Goal: Task Accomplishment & Management: Complete application form

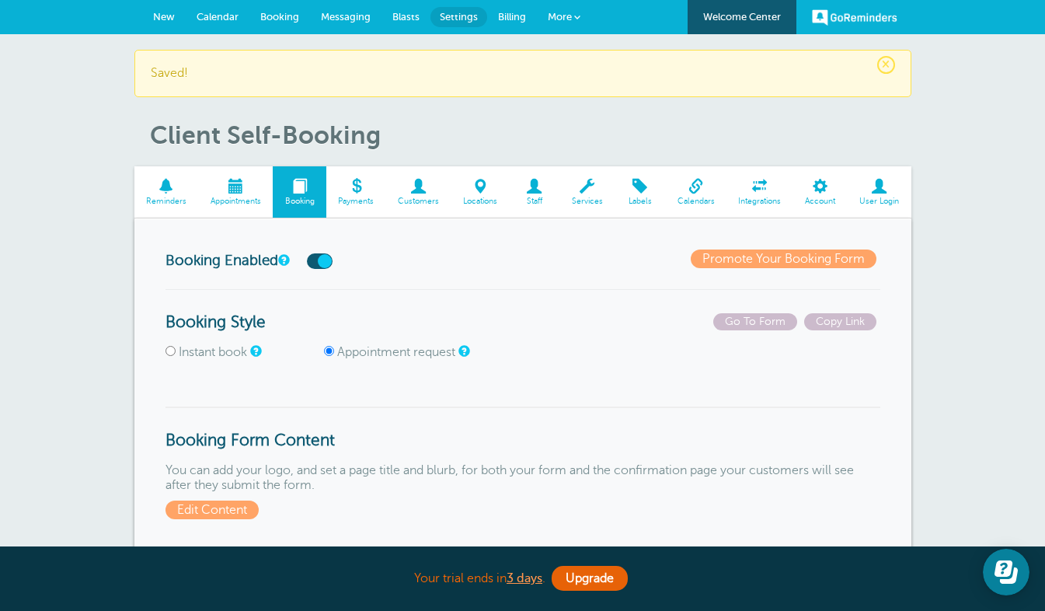
click at [284, 20] on span "Booking" at bounding box center [279, 17] width 39 height 12
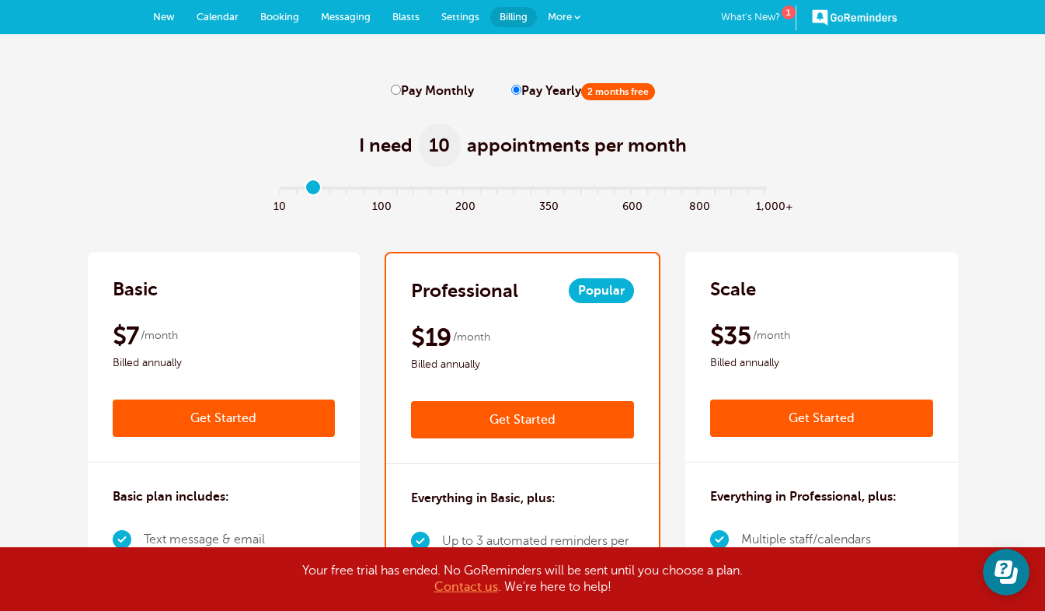
type input "2"
click at [310, 191] on input "range" at bounding box center [522, 191] width 503 height 3
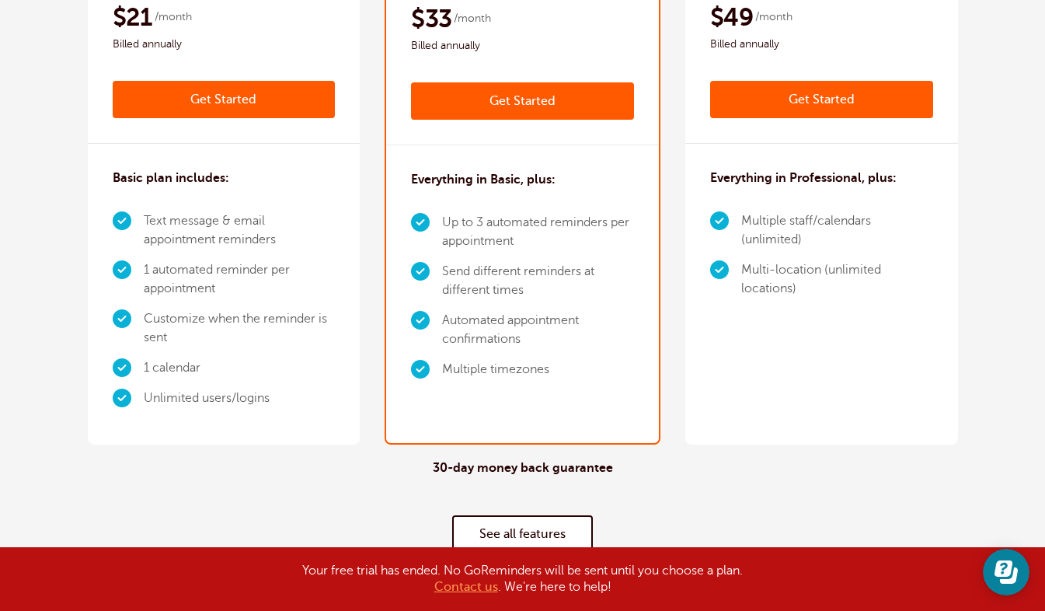
scroll to position [284, 0]
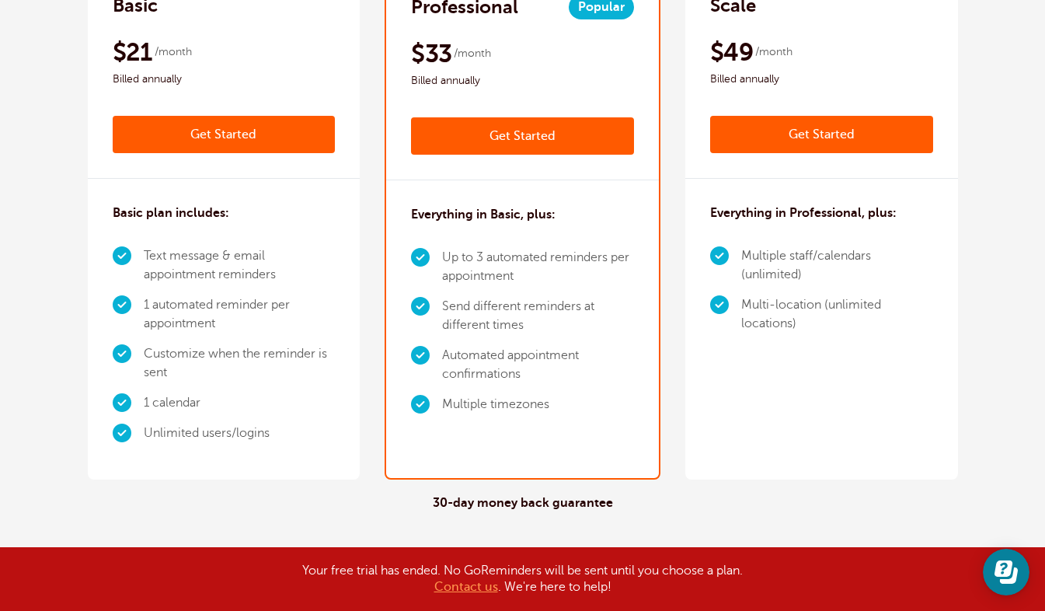
click at [483, 131] on link "Get Started" at bounding box center [522, 135] width 223 height 37
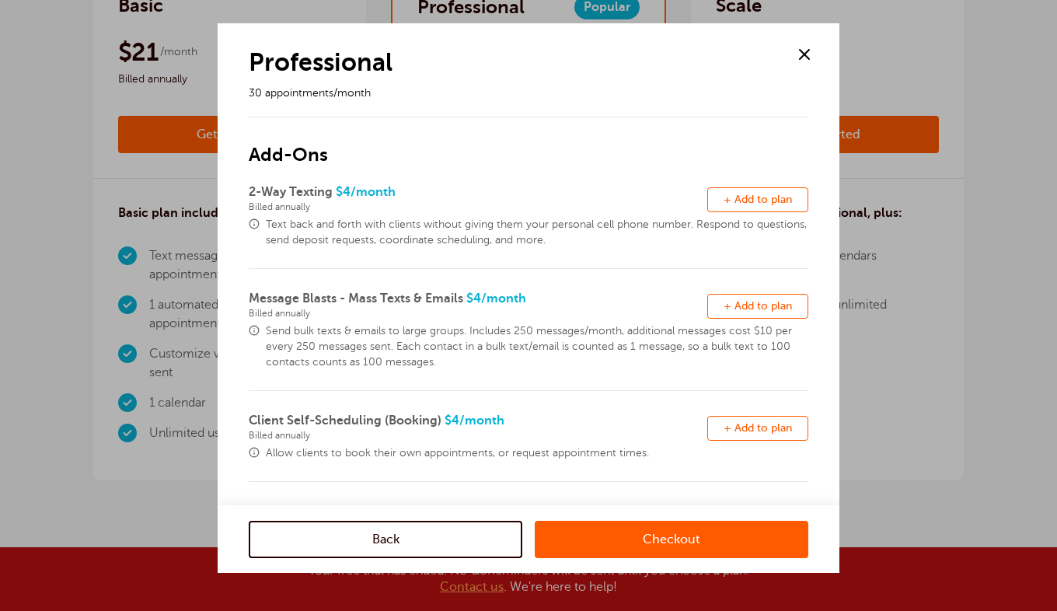
click at [803, 54] on span at bounding box center [804, 54] width 23 height 23
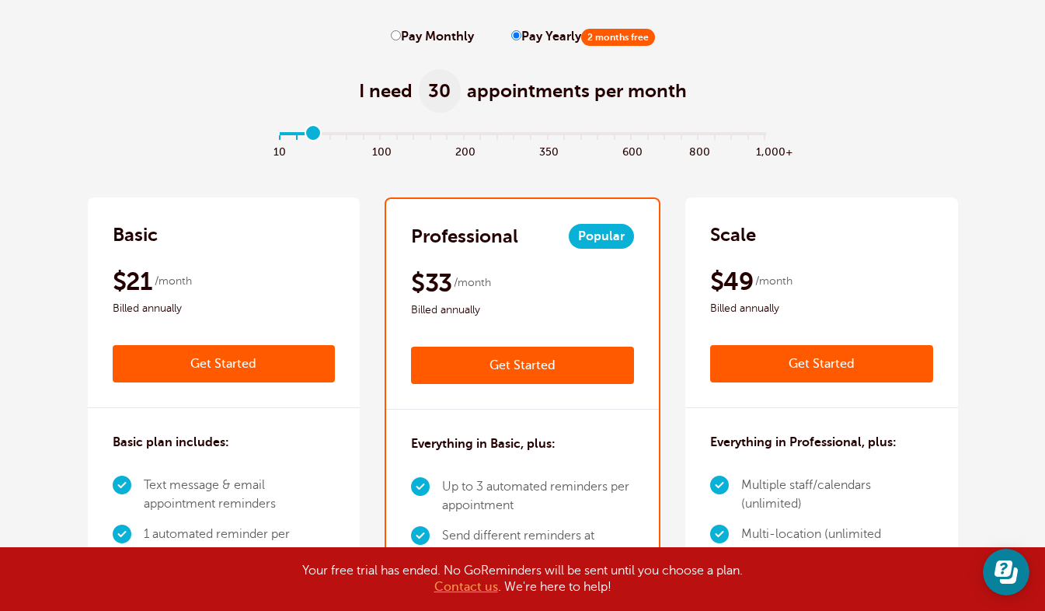
scroll to position [47, 0]
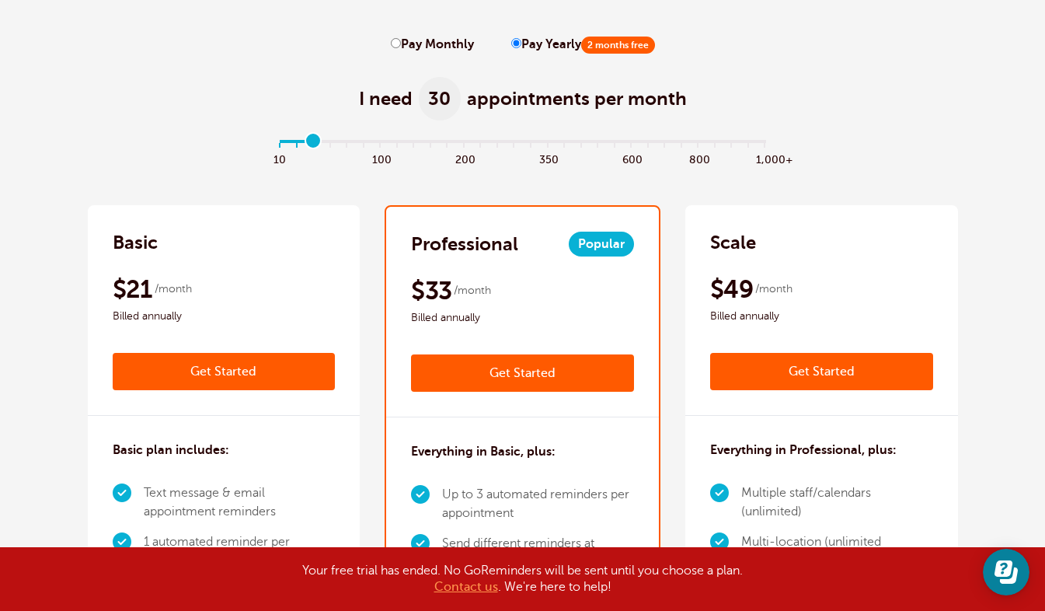
click at [396, 46] on input "Pay Monthly" at bounding box center [396, 43] width 10 height 10
radio input "true"
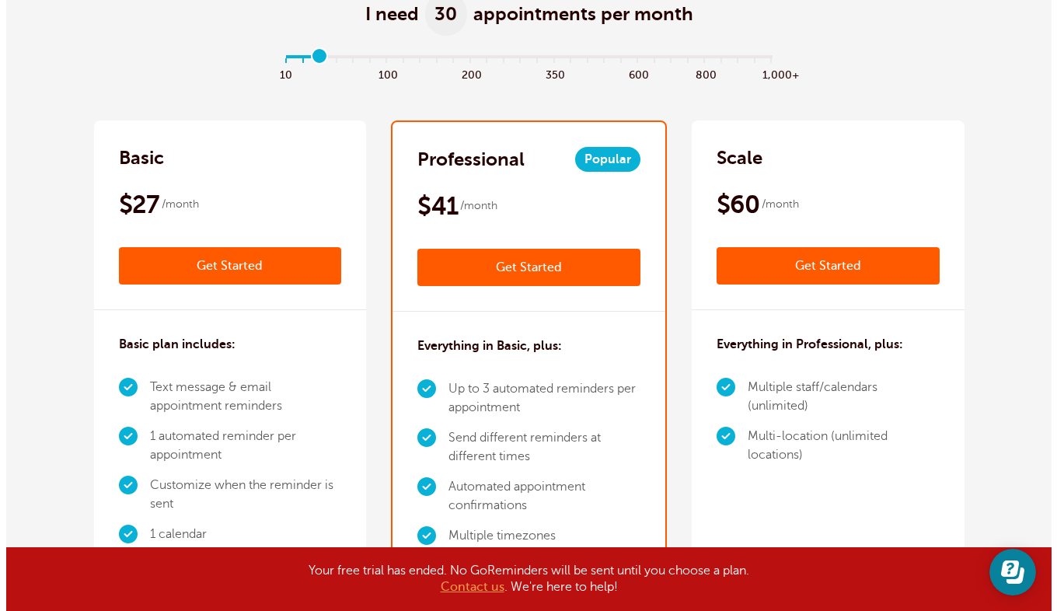
scroll to position [23, 0]
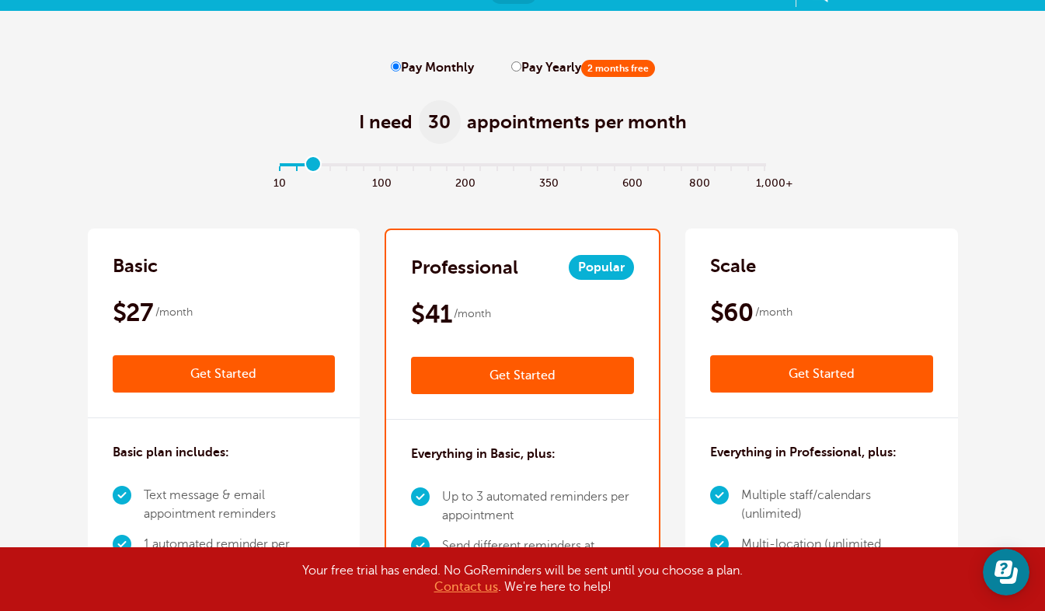
click at [486, 382] on link "Get Started" at bounding box center [522, 375] width 223 height 37
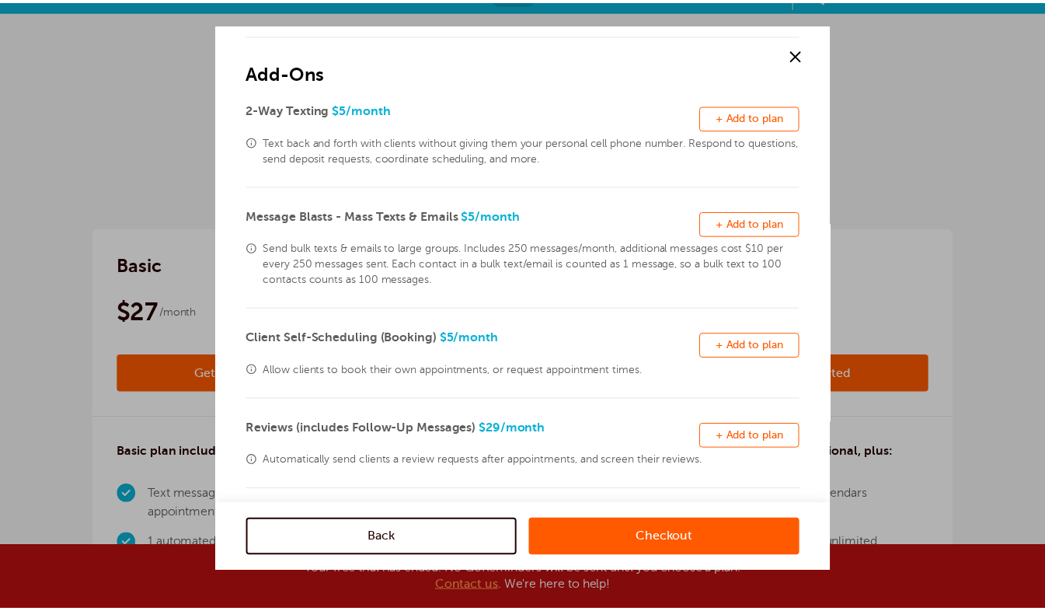
scroll to position [43, 0]
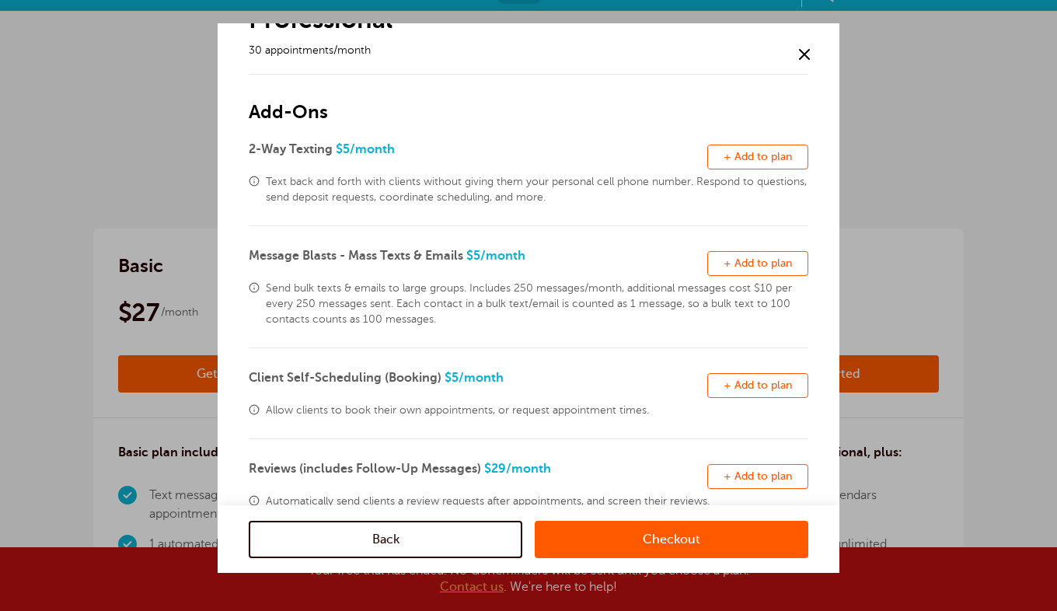
click at [806, 60] on span at bounding box center [804, 54] width 23 height 23
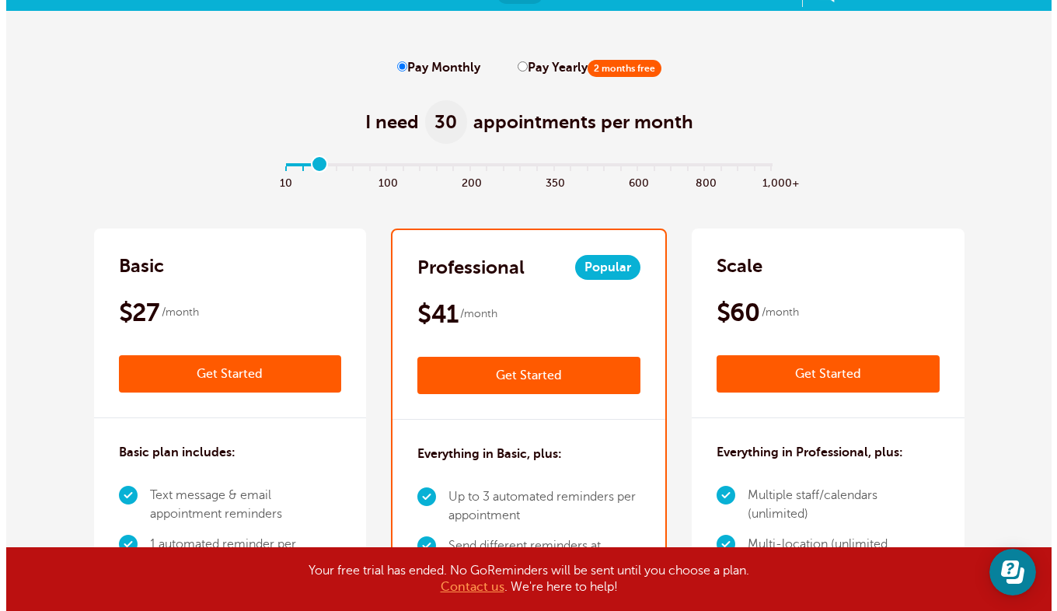
scroll to position [0, 0]
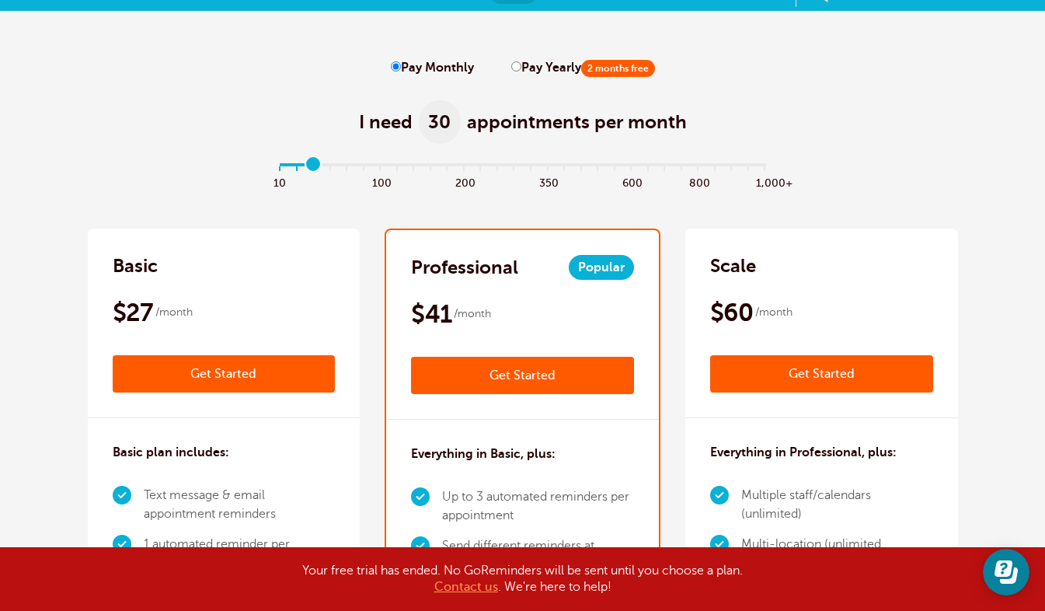
click at [513, 70] on input "Pay Yearly 2 months free" at bounding box center [516, 66] width 10 height 10
radio input "true"
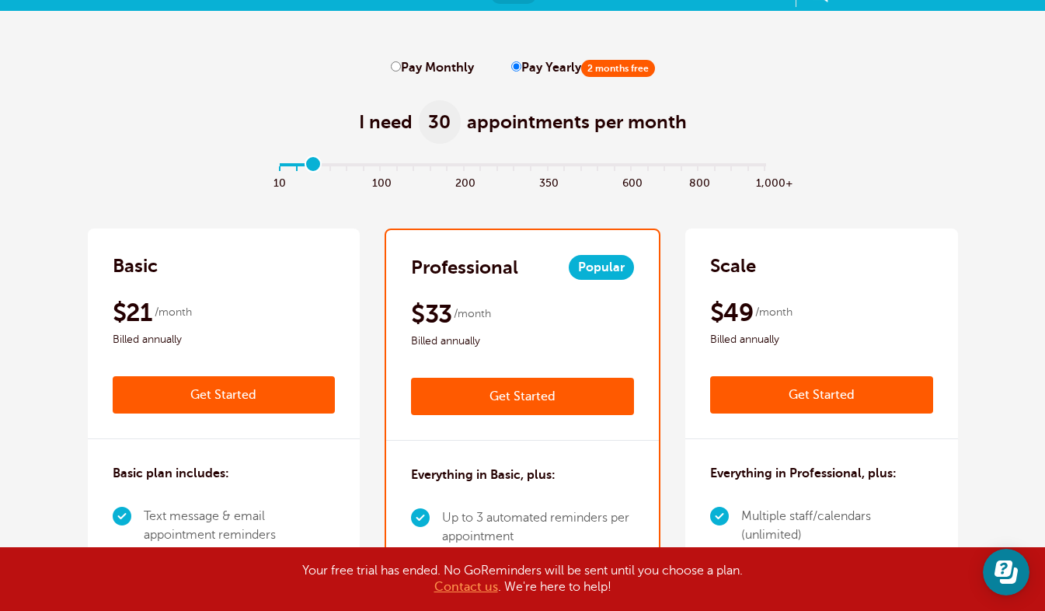
click at [504, 396] on link "Get Started" at bounding box center [522, 396] width 223 height 37
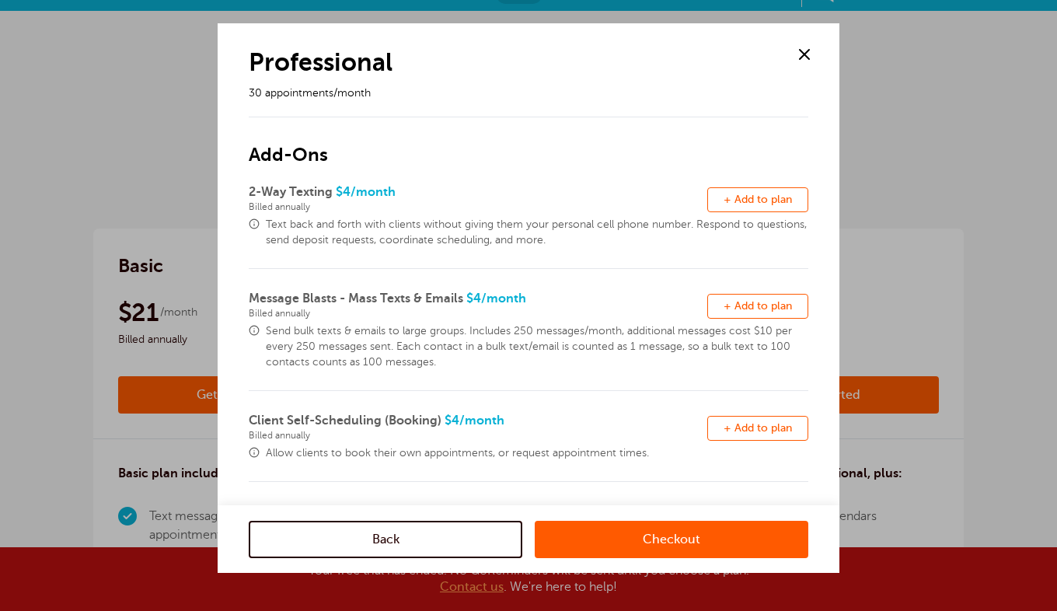
click at [803, 56] on span at bounding box center [804, 54] width 23 height 23
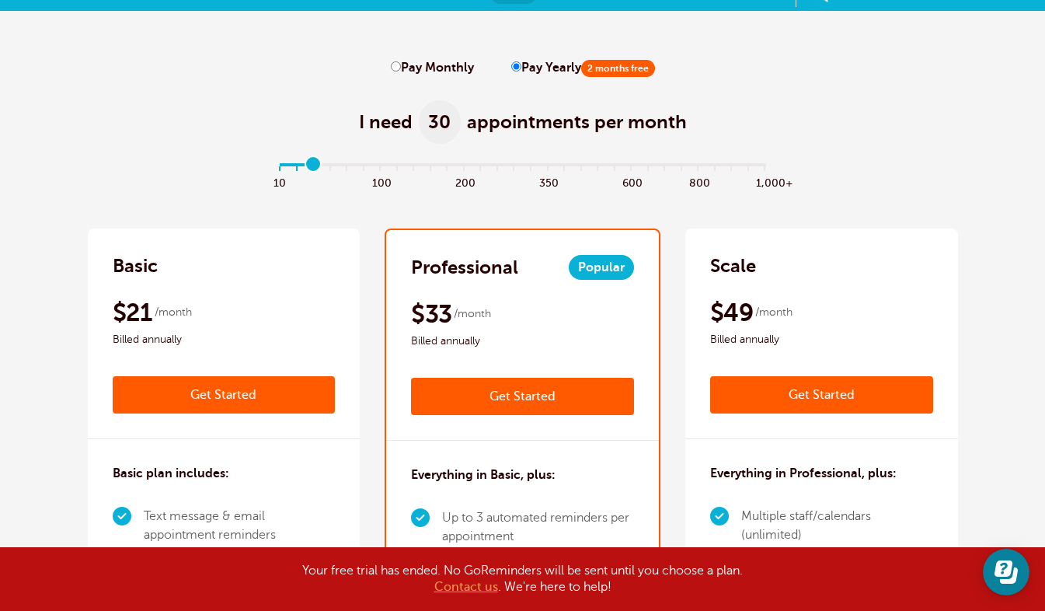
click at [392, 68] on input "Pay Monthly" at bounding box center [396, 66] width 10 height 10
radio input "true"
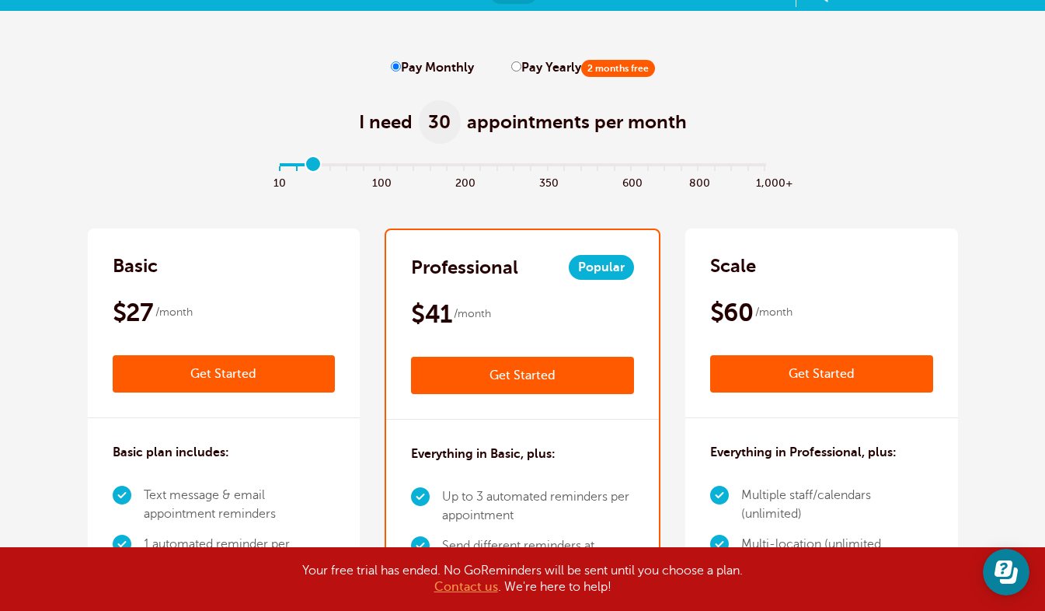
click at [514, 69] on input "Pay Yearly 2 months free" at bounding box center [516, 66] width 10 height 10
radio input "true"
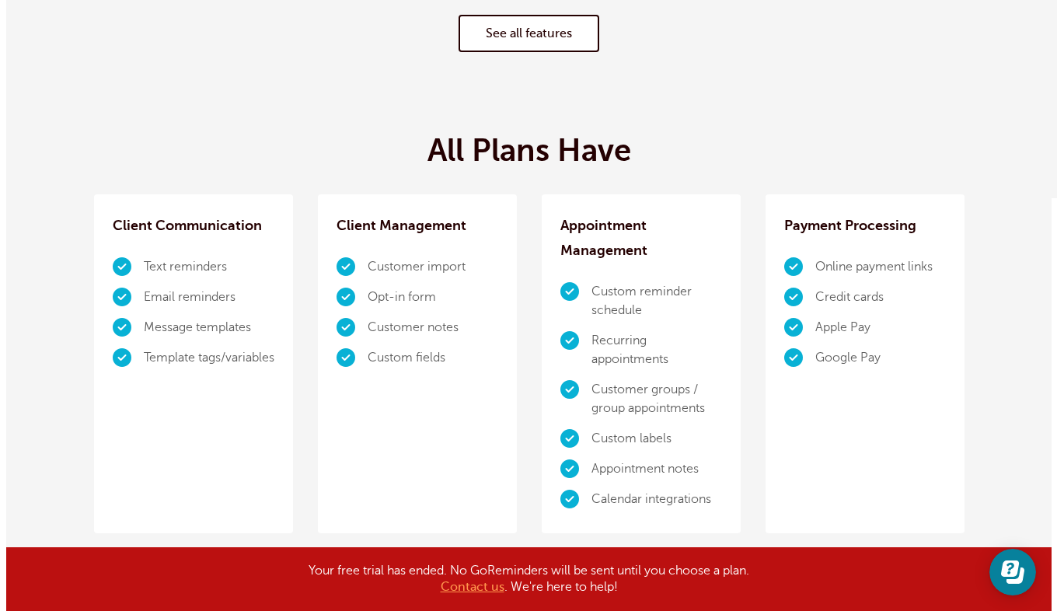
scroll to position [288, 0]
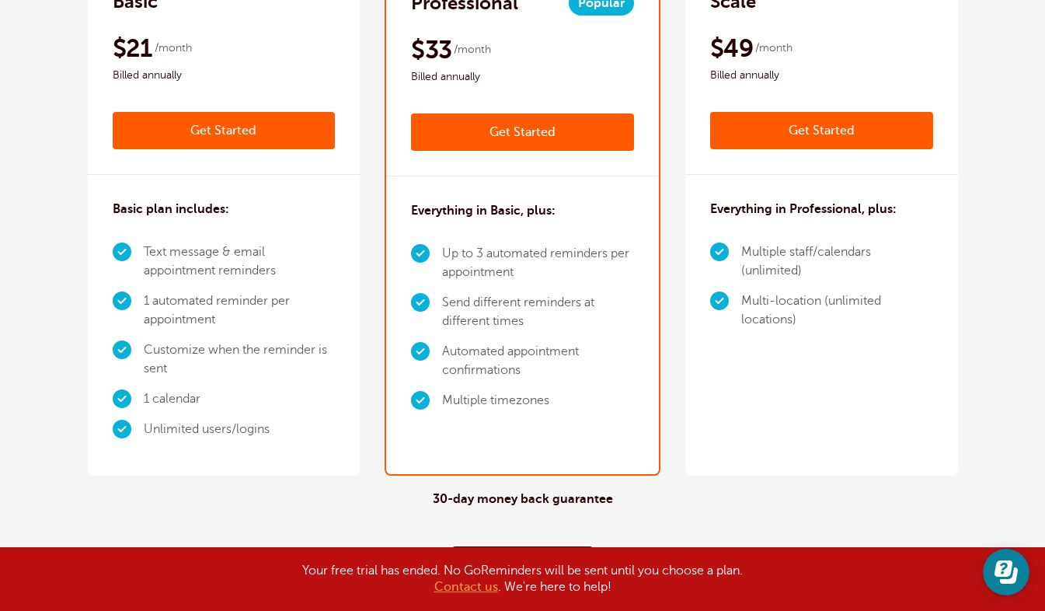
click at [586, 146] on link "Get Started" at bounding box center [522, 131] width 223 height 37
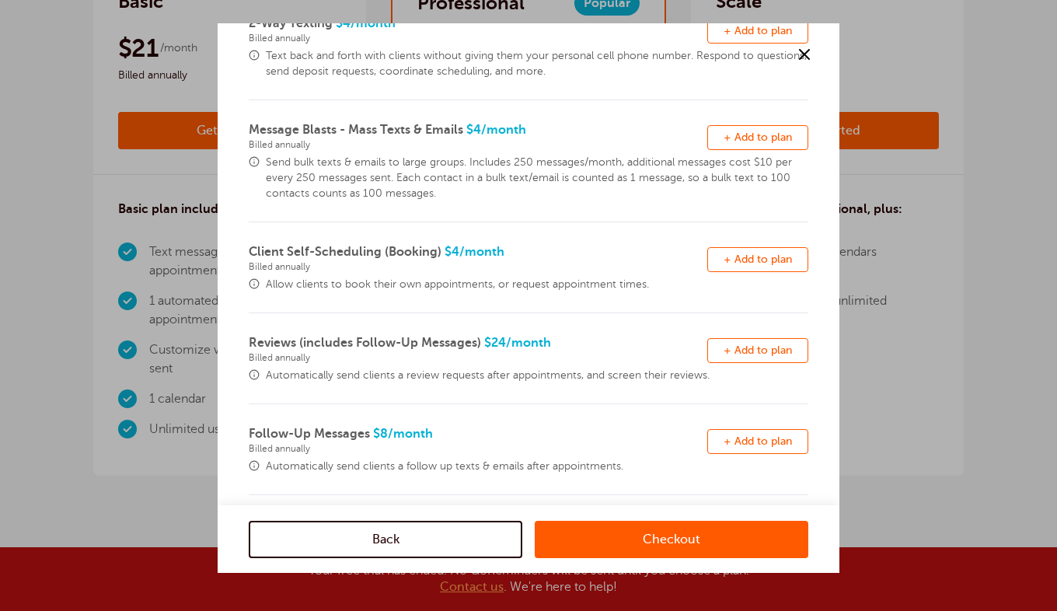
scroll to position [170, 0]
click at [748, 257] on span "+ Add to plan" at bounding box center [757, 258] width 68 height 12
click at [686, 532] on link "Checkout" at bounding box center [672, 538] width 274 height 37
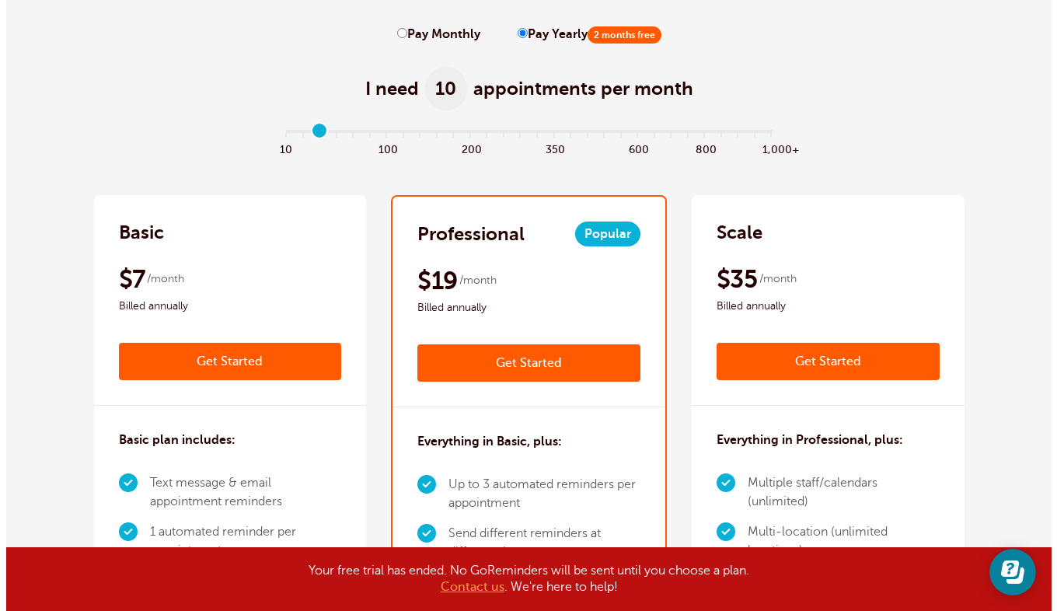
scroll to position [41, 0]
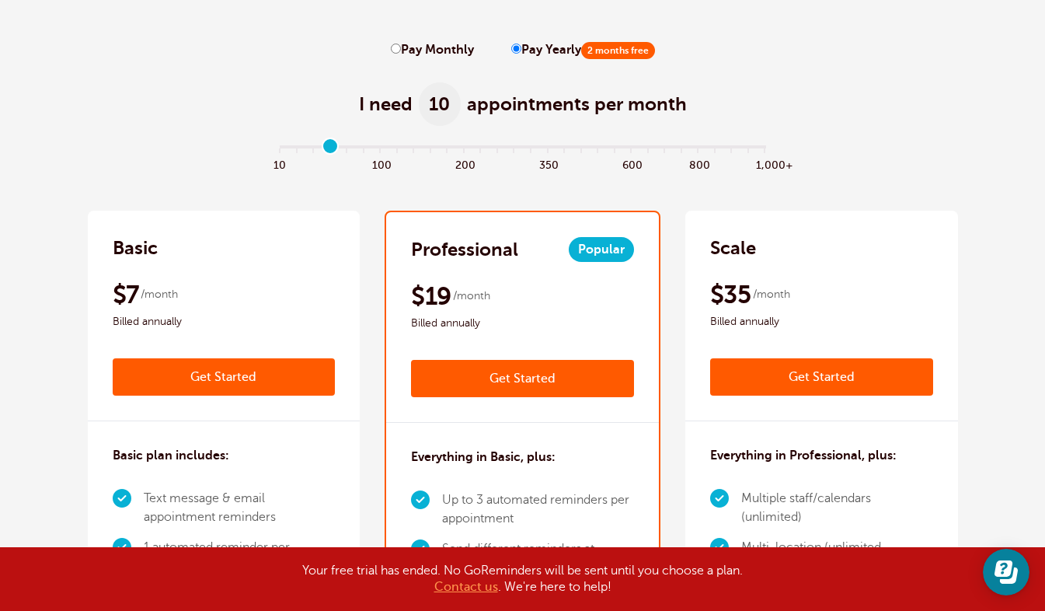
click at [329, 148] on input "range" at bounding box center [522, 149] width 503 height 3
type input "2"
click at [312, 148] on input "range" at bounding box center [522, 149] width 503 height 3
click at [401, 51] on label "Pay Monthly" at bounding box center [432, 50] width 83 height 15
click at [401, 51] on input "Pay Monthly" at bounding box center [396, 49] width 10 height 10
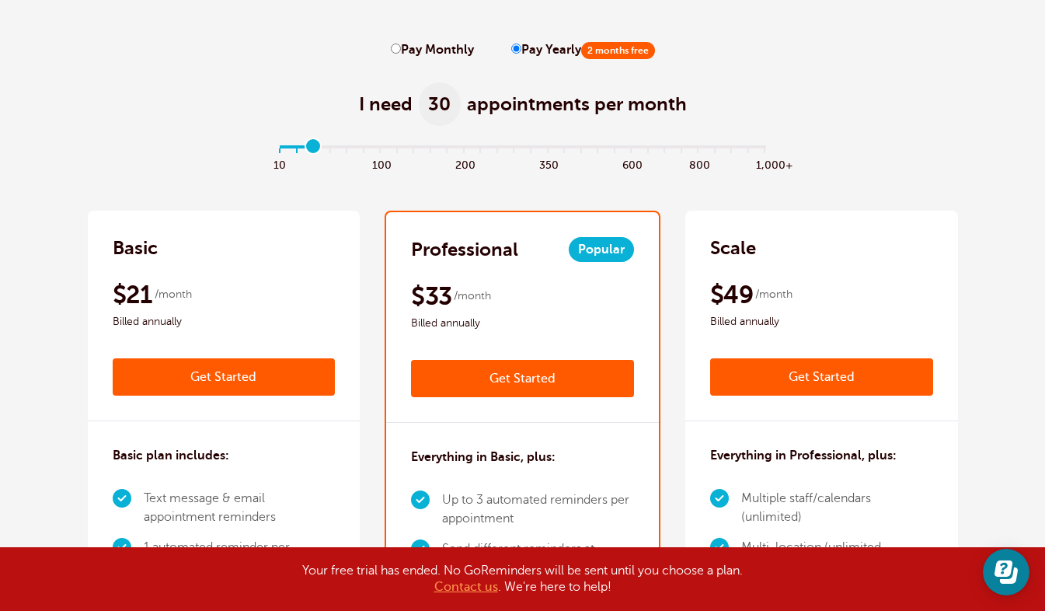
radio input "true"
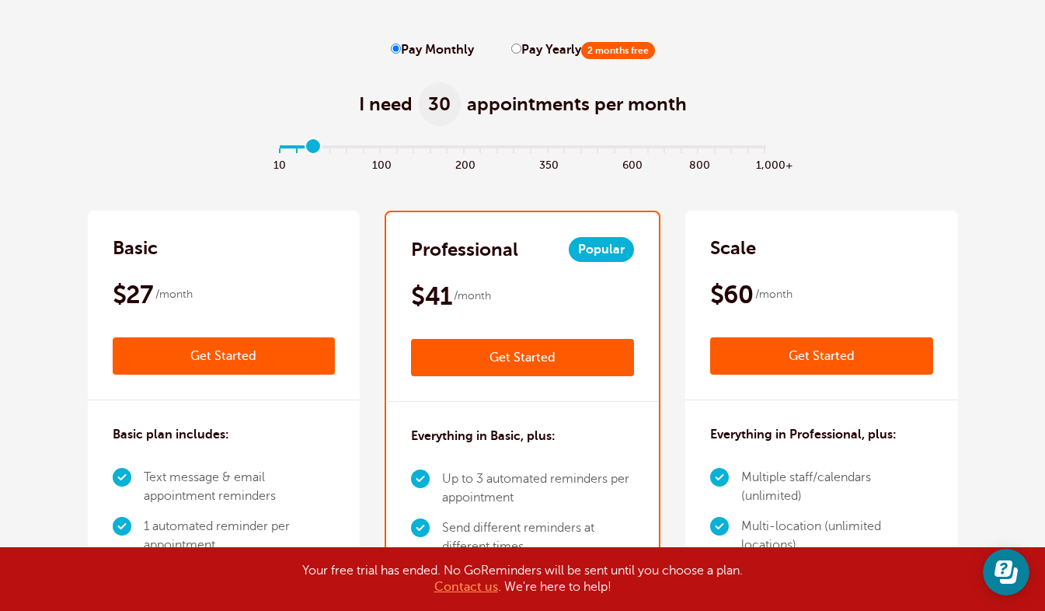
click at [496, 350] on link "Get Started" at bounding box center [522, 357] width 223 height 37
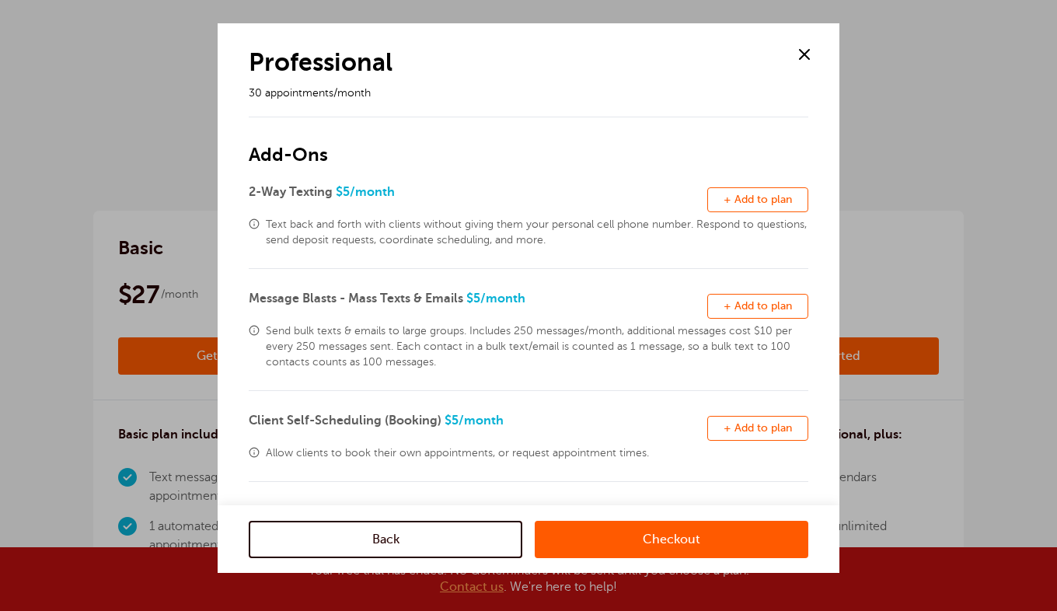
click at [738, 424] on span "+ Add to plan" at bounding box center [757, 428] width 68 height 12
click at [623, 533] on link "Checkout" at bounding box center [672, 538] width 274 height 37
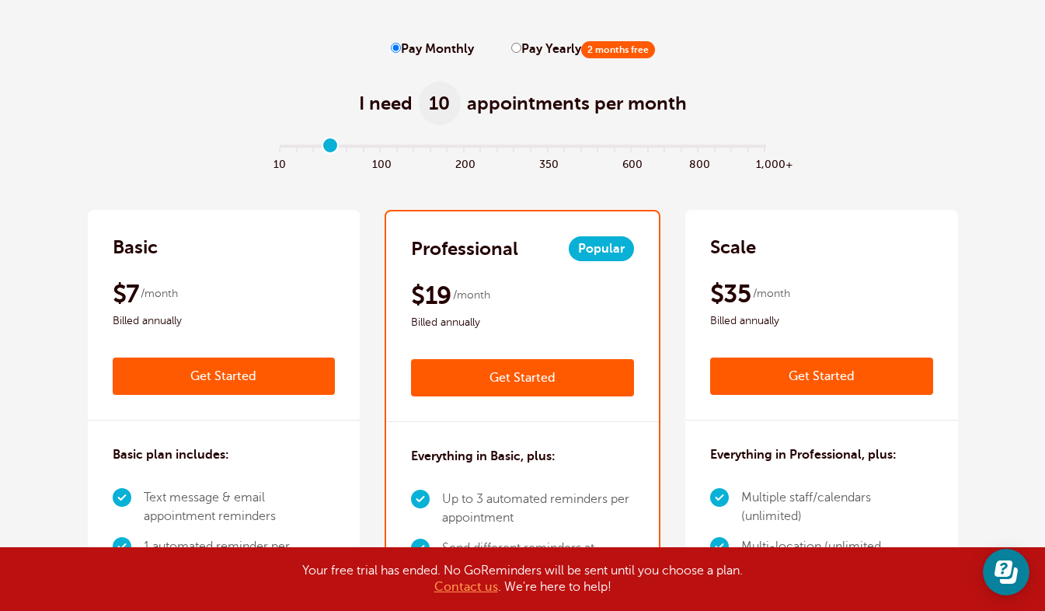
click at [330, 148] on input "range" at bounding box center [522, 149] width 503 height 3
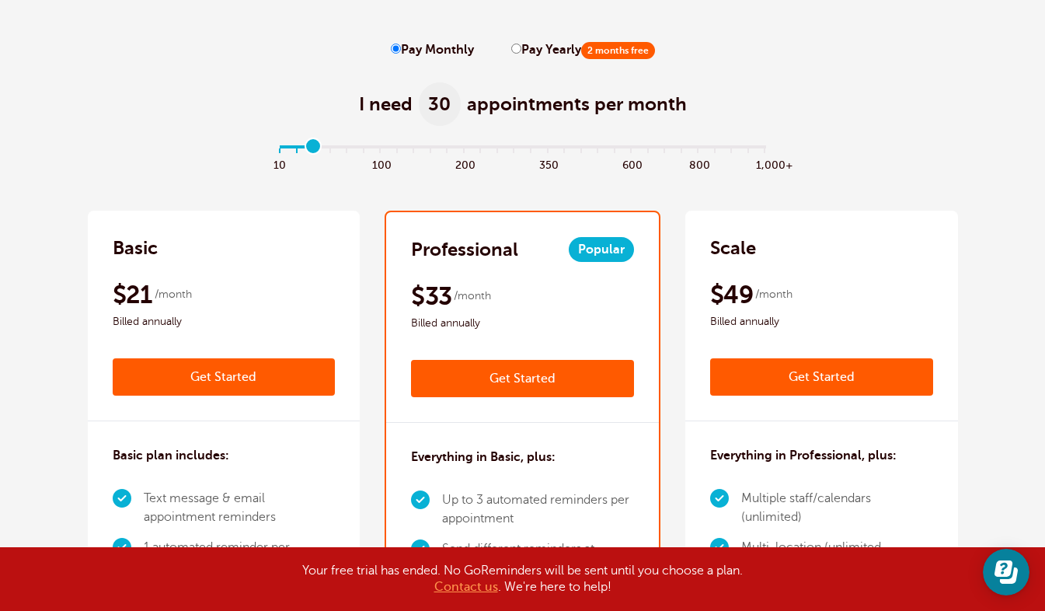
type input "2"
click at [318, 148] on input "range" at bounding box center [522, 149] width 503 height 3
click at [501, 379] on link "Get Started" at bounding box center [522, 378] width 223 height 37
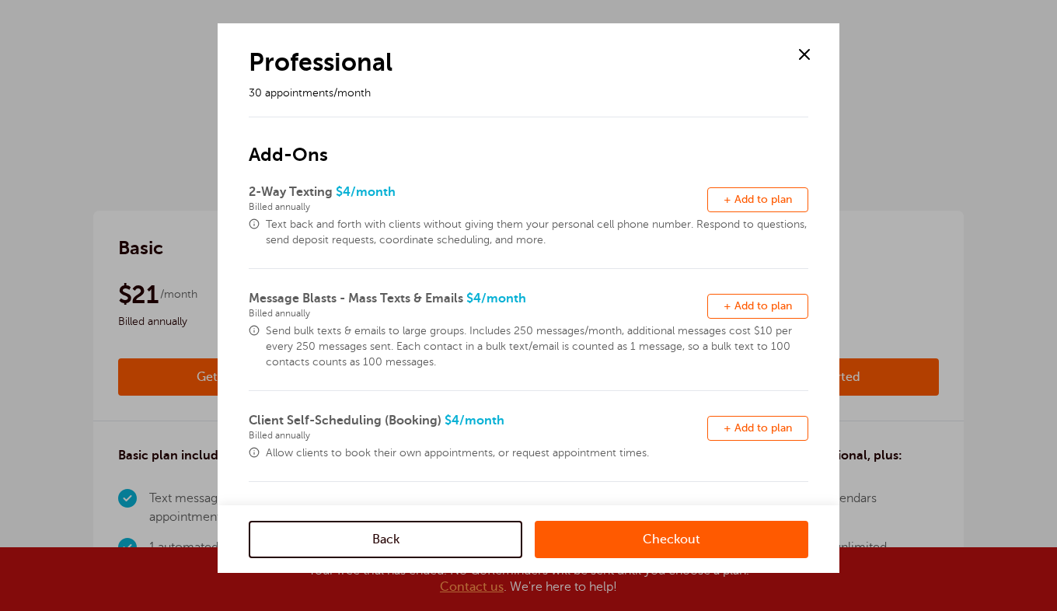
click at [808, 54] on span at bounding box center [804, 54] width 23 height 23
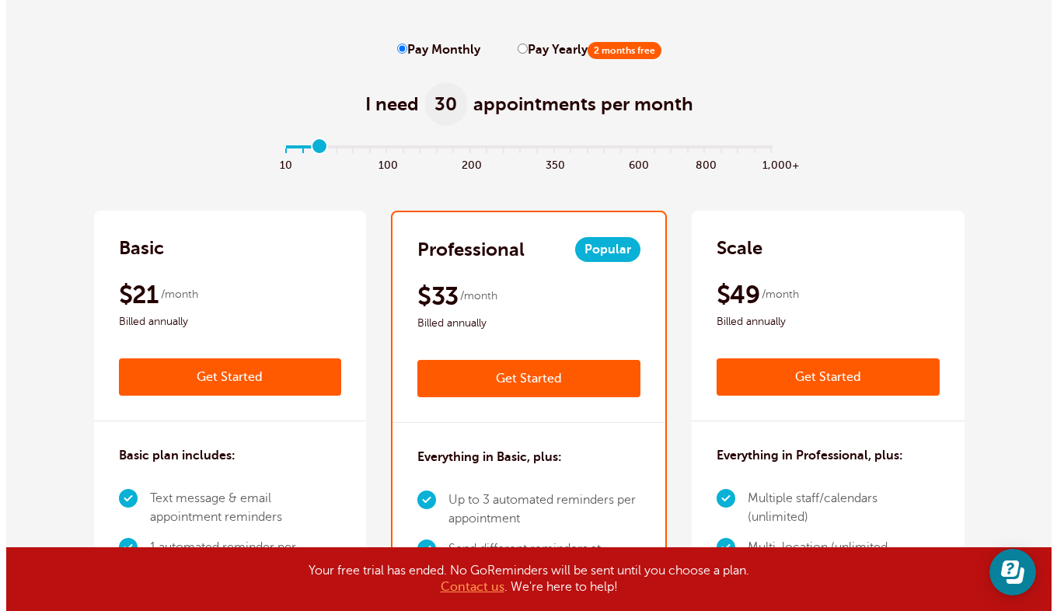
scroll to position [0, 0]
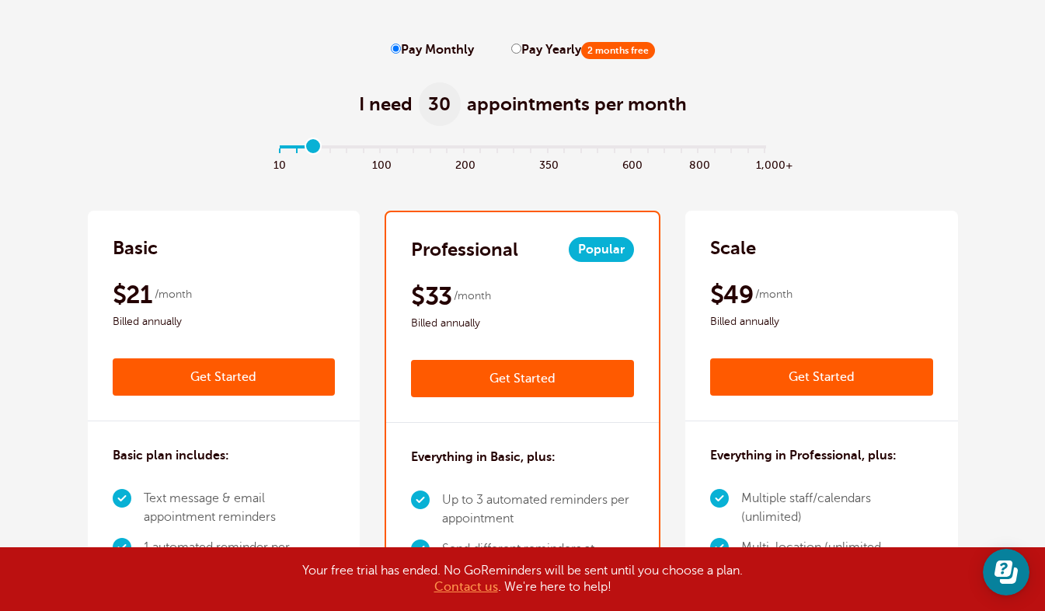
click at [512, 48] on input "Pay Yearly 2 months free" at bounding box center [516, 49] width 10 height 10
radio input "true"
click at [400, 48] on label "Pay Monthly" at bounding box center [432, 50] width 83 height 15
click at [400, 48] on input "Pay Monthly" at bounding box center [396, 49] width 10 height 10
radio input "true"
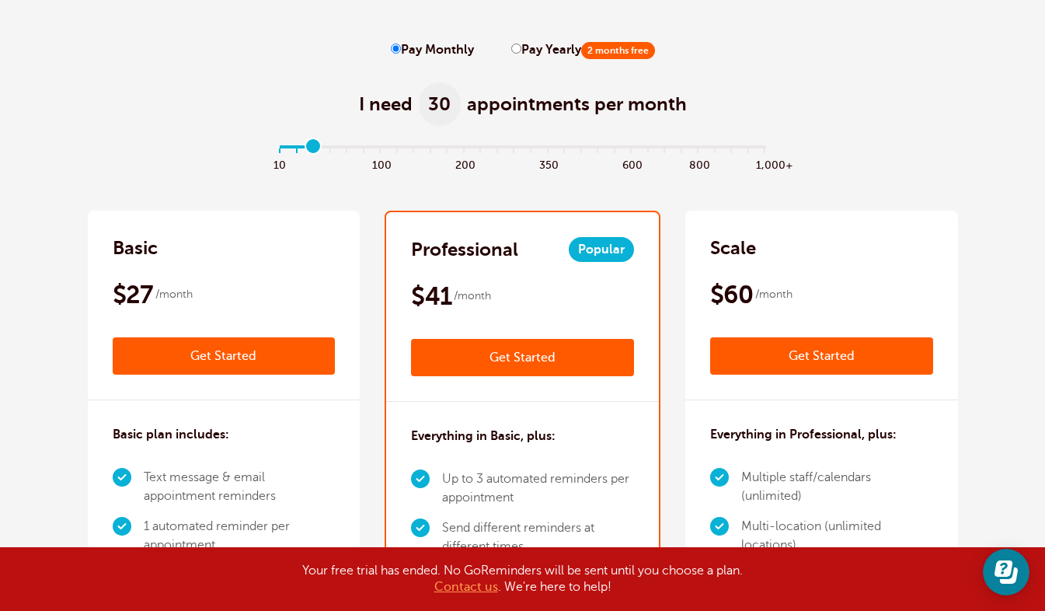
click at [474, 354] on link "Get Started" at bounding box center [522, 357] width 223 height 37
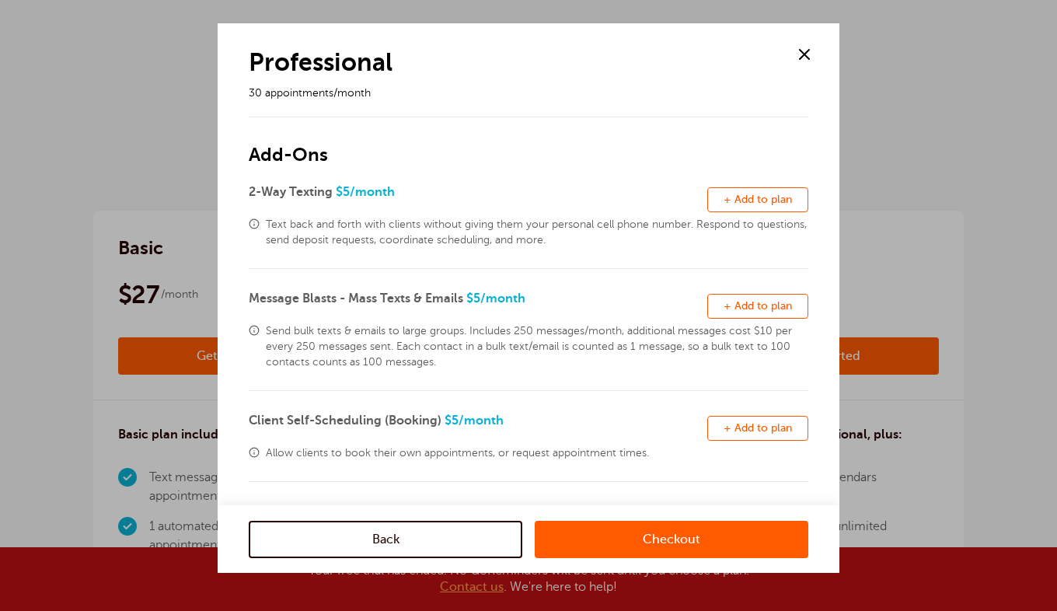
click at [740, 430] on span "+ Add to plan" at bounding box center [757, 428] width 68 height 12
click at [716, 535] on link "Checkout" at bounding box center [672, 538] width 274 height 37
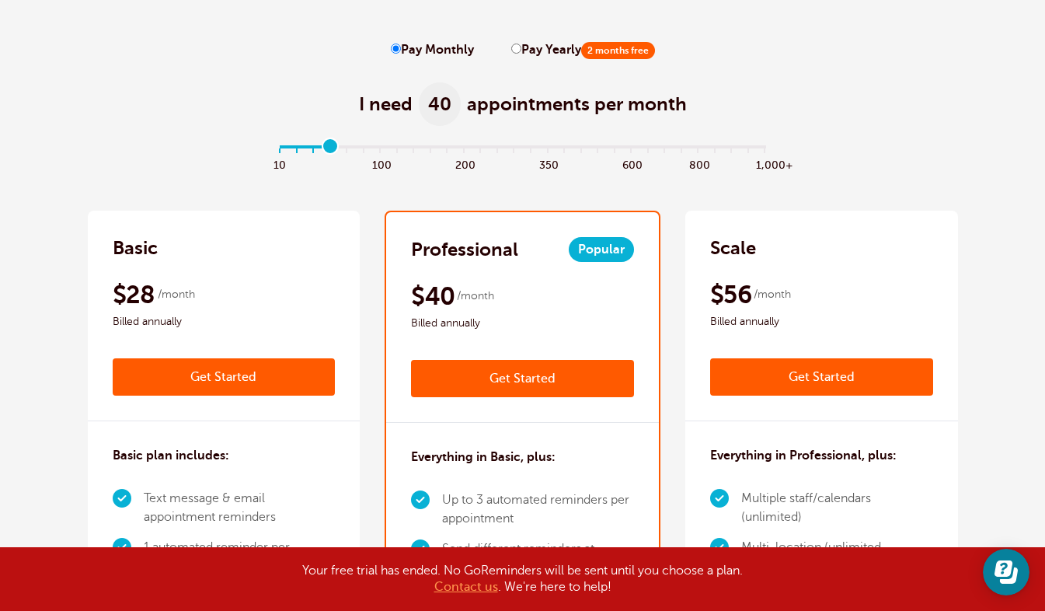
drag, startPoint x: 319, startPoint y: 142, endPoint x: 331, endPoint y: 152, distance: 15.5
type input "3"
click at [331, 152] on input "range" at bounding box center [522, 149] width 503 height 3
click at [515, 49] on input "Pay Yearly 2 months free" at bounding box center [516, 49] width 10 height 10
radio input "true"
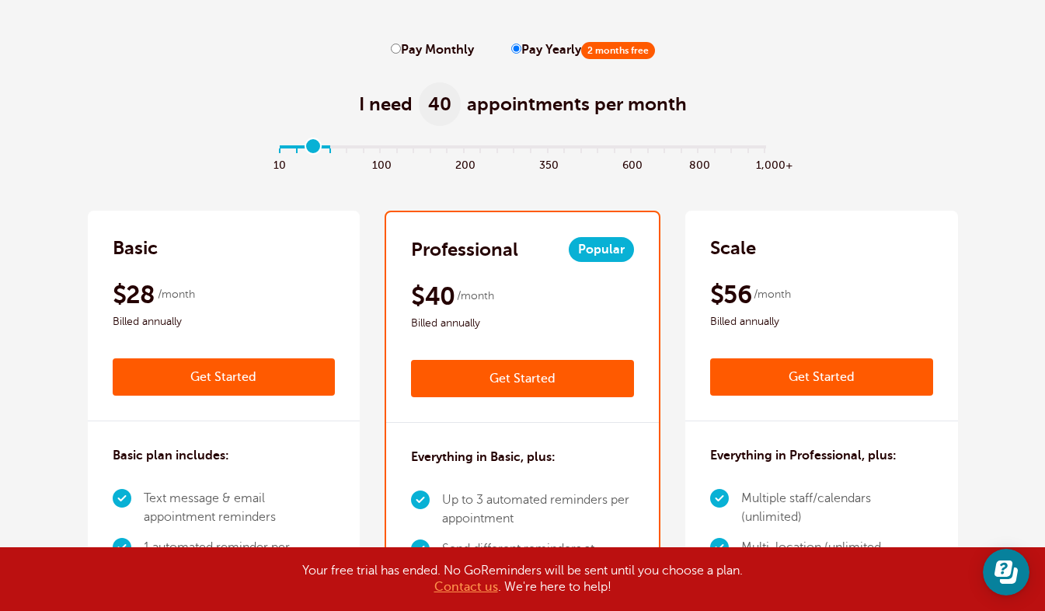
type input "2"
click at [315, 149] on input "range" at bounding box center [522, 149] width 503 height 3
click at [399, 47] on input "Pay Monthly" at bounding box center [396, 49] width 10 height 10
radio input "true"
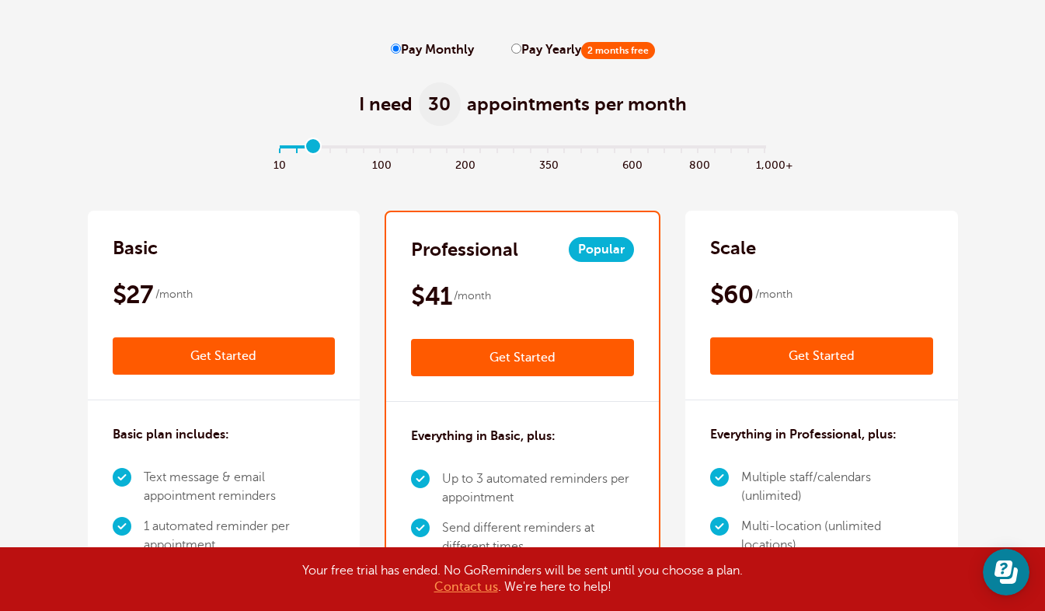
click at [513, 49] on input "Pay Yearly 2 months free" at bounding box center [516, 49] width 10 height 10
radio input "true"
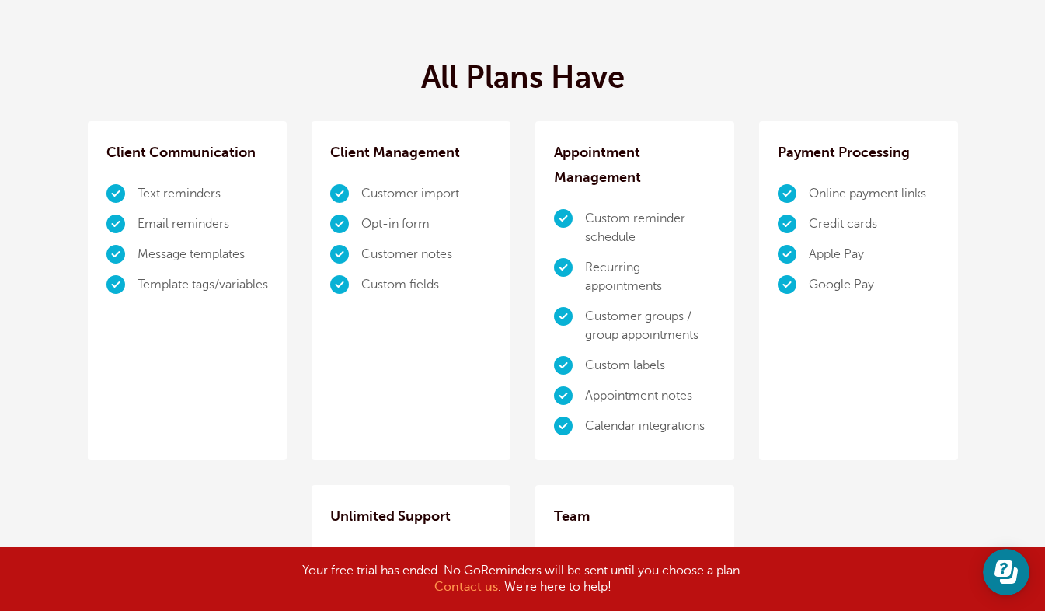
scroll to position [0, 0]
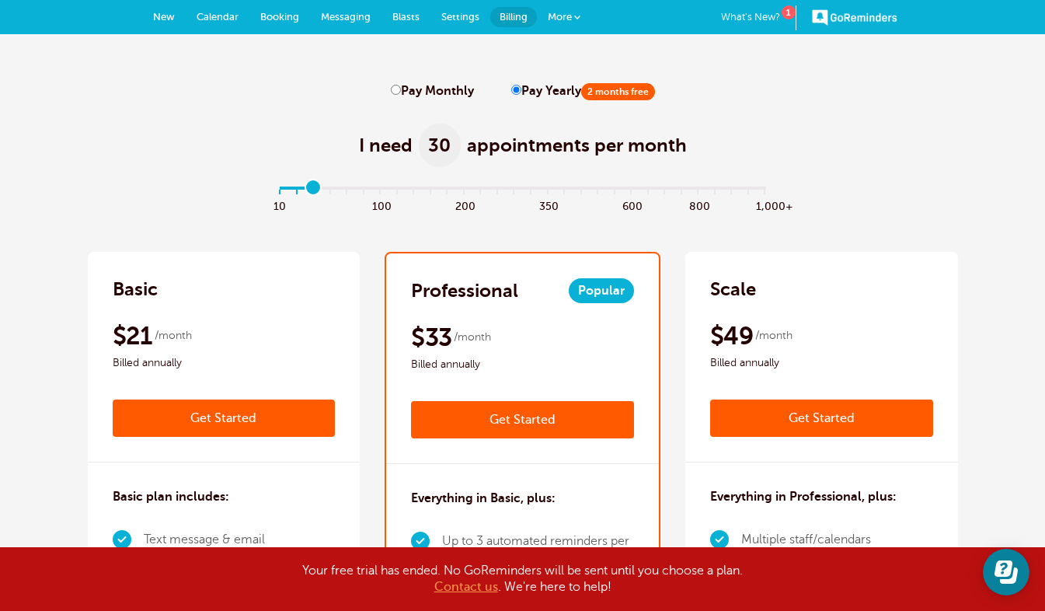
click at [515, 24] on link "Billing" at bounding box center [513, 17] width 47 height 20
click at [296, 190] on input "range" at bounding box center [522, 191] width 503 height 3
type input "2"
click at [311, 193] on input "range" at bounding box center [522, 191] width 503 height 3
click at [559, 422] on link "Get Started" at bounding box center [522, 419] width 223 height 37
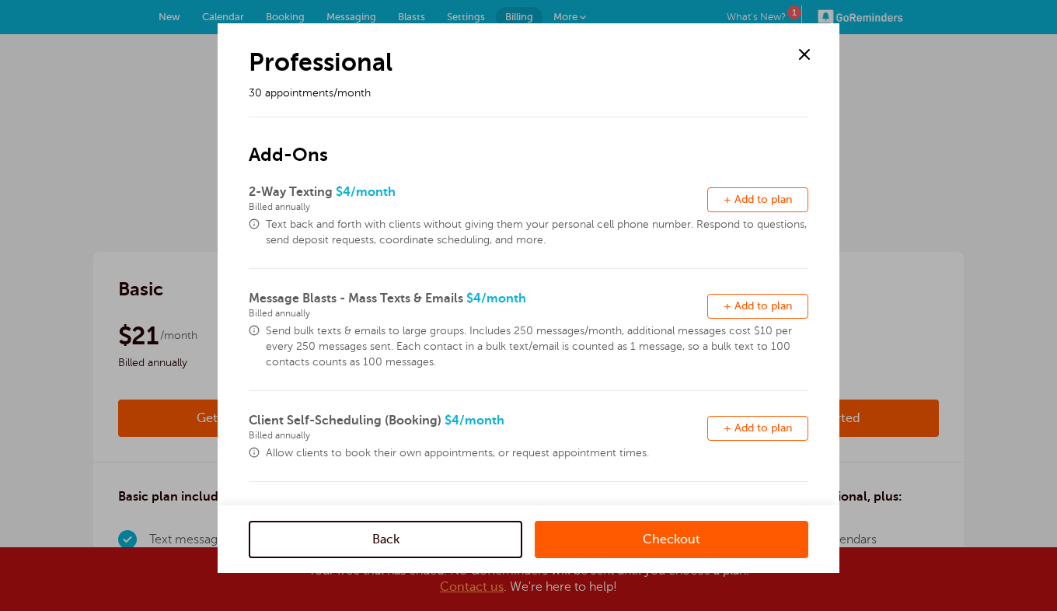
click at [741, 307] on span "+ Add to plan" at bounding box center [757, 306] width 68 height 12
click at [741, 307] on span "Remove" at bounding box center [758, 306] width 42 height 12
click at [742, 421] on button "Remove + Add to plan" at bounding box center [757, 428] width 101 height 25
click at [685, 548] on link "Checkout" at bounding box center [672, 538] width 274 height 37
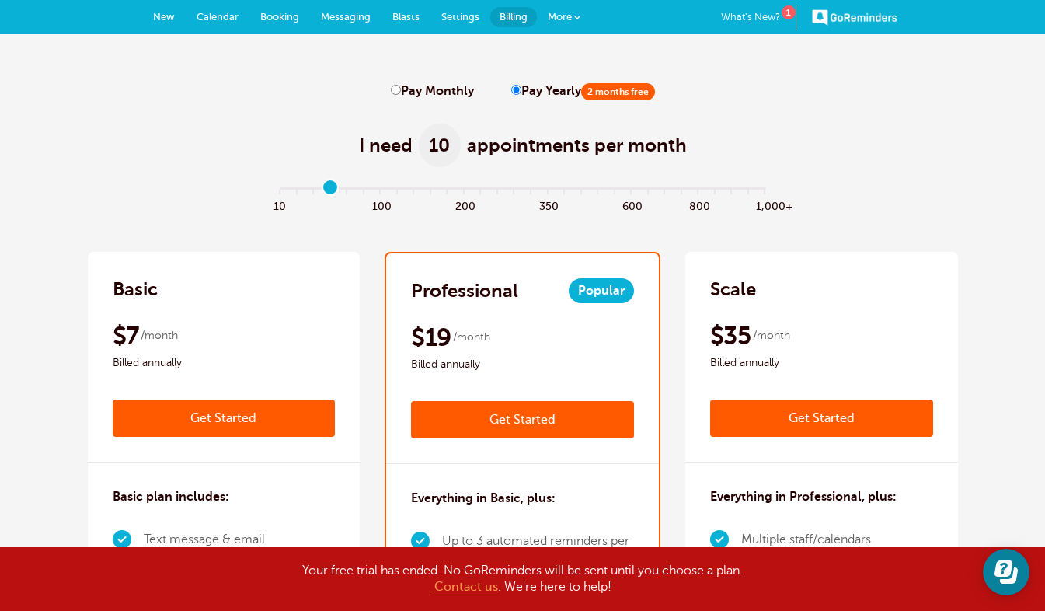
click at [331, 190] on input "range" at bounding box center [522, 191] width 503 height 3
type input "2"
click at [313, 190] on input "range" at bounding box center [522, 191] width 503 height 3
click at [399, 91] on input "Pay Monthly" at bounding box center [396, 90] width 10 height 10
radio input "true"
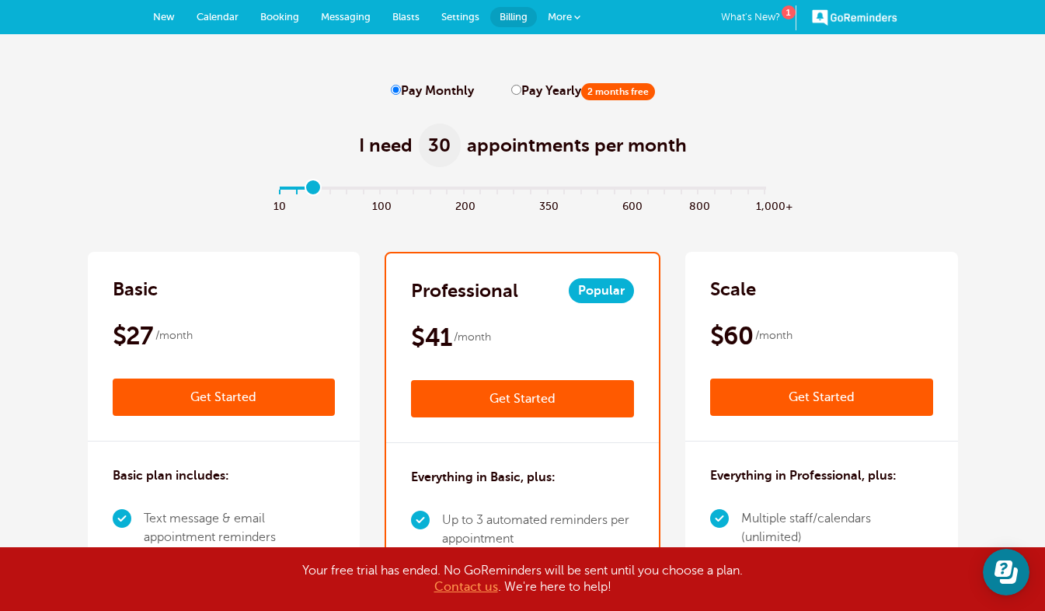
click at [489, 385] on link "Get Started" at bounding box center [522, 398] width 223 height 37
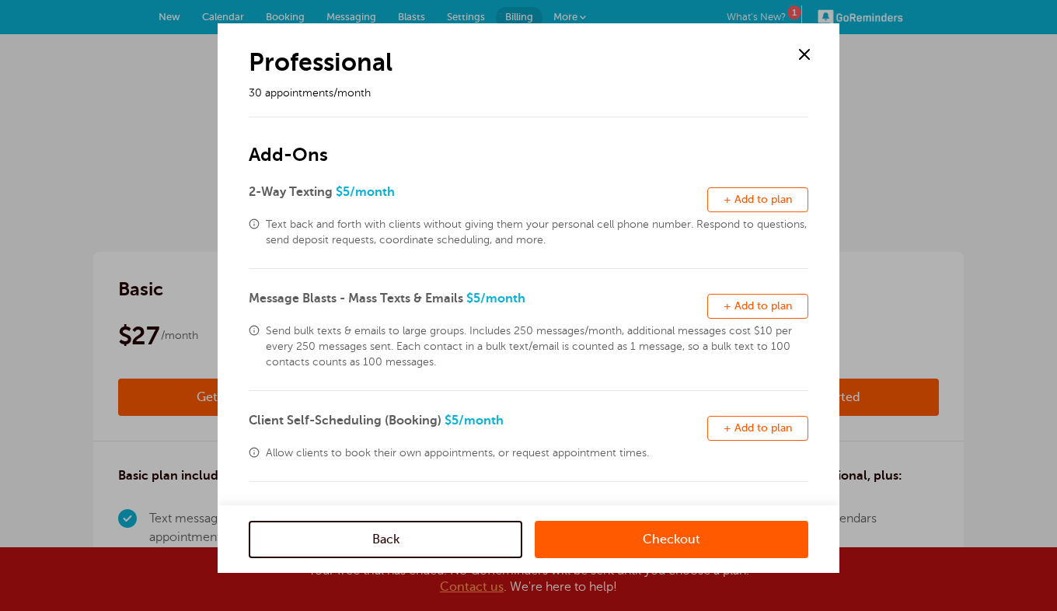
click at [723, 431] on span "+ Add to plan" at bounding box center [757, 428] width 68 height 12
click at [656, 541] on link "Checkout" at bounding box center [672, 538] width 274 height 37
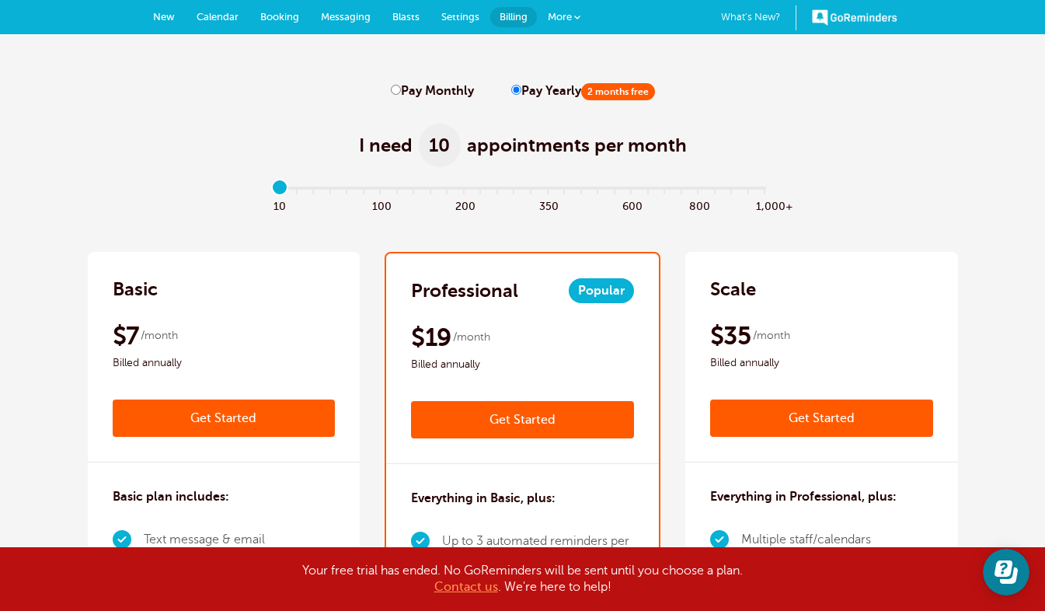
click at [502, 432] on link "Get Started" at bounding box center [522, 419] width 223 height 37
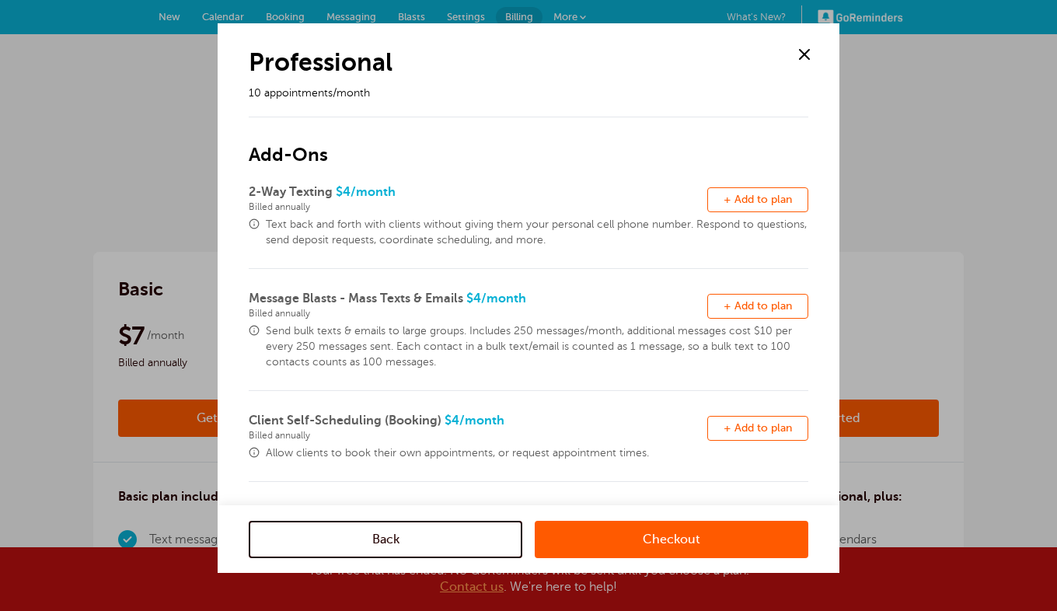
click at [734, 436] on button "Remove + Add to plan" at bounding box center [757, 428] width 101 height 25
click at [667, 538] on link "Checkout" at bounding box center [672, 538] width 274 height 37
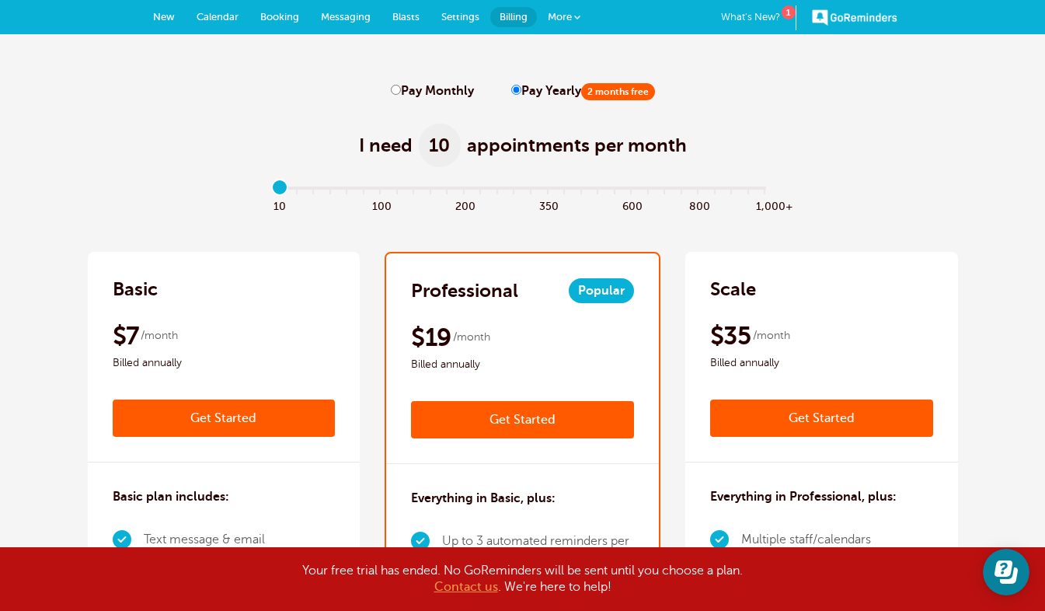
click at [398, 92] on input "Pay Monthly" at bounding box center [396, 90] width 10 height 10
radio input "true"
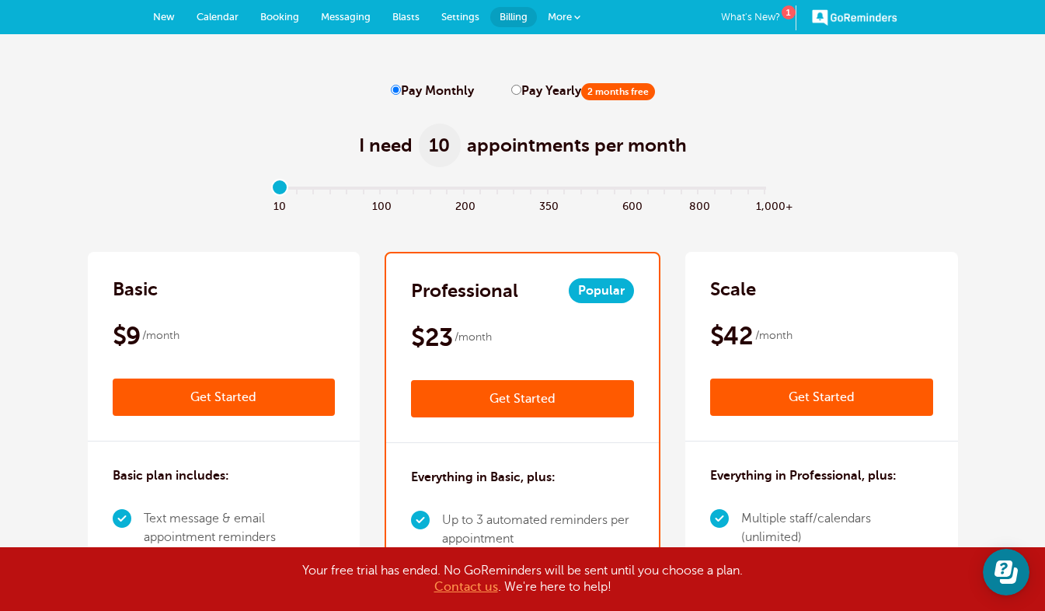
click at [465, 397] on link "Get Started" at bounding box center [522, 398] width 223 height 37
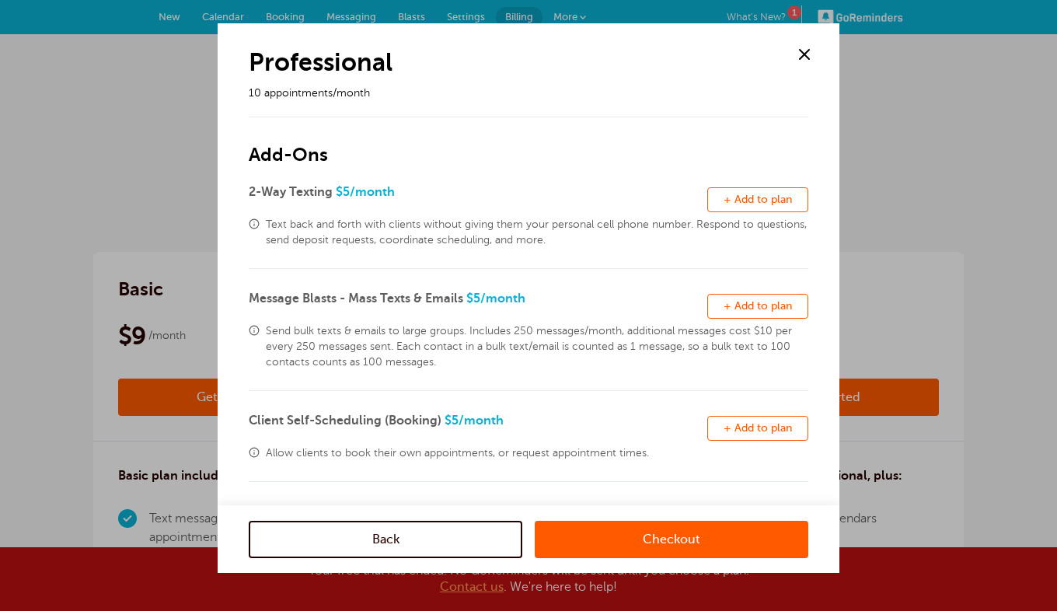
click at [728, 428] on span "+ Add to plan" at bounding box center [757, 428] width 68 height 12
click at [686, 535] on link "Checkout" at bounding box center [672, 538] width 274 height 37
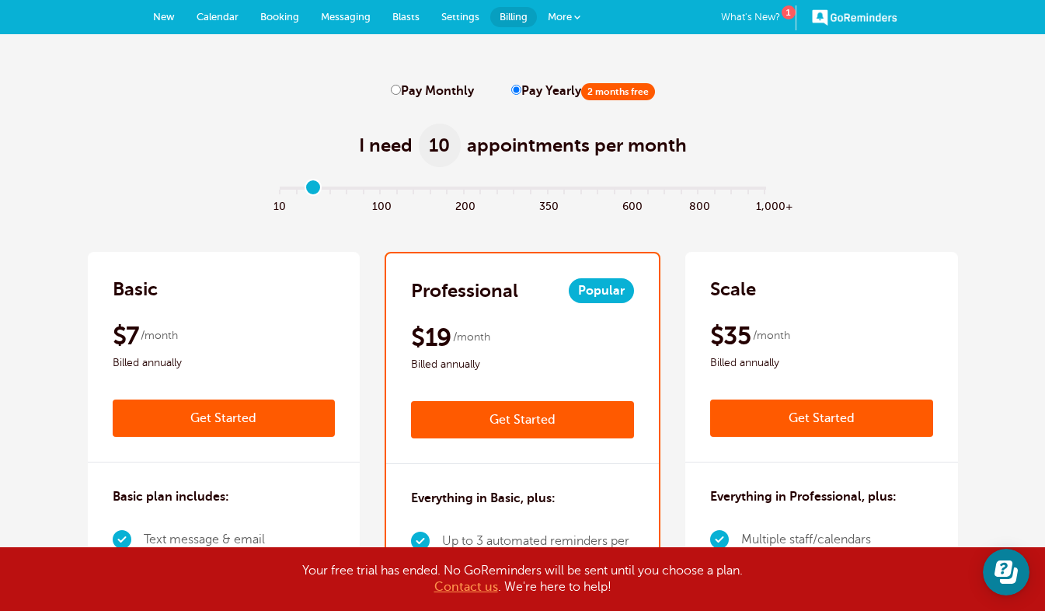
type input "2"
click at [310, 190] on input "range" at bounding box center [522, 191] width 503 height 3
click at [392, 89] on input "Pay Monthly" at bounding box center [396, 90] width 10 height 10
radio input "true"
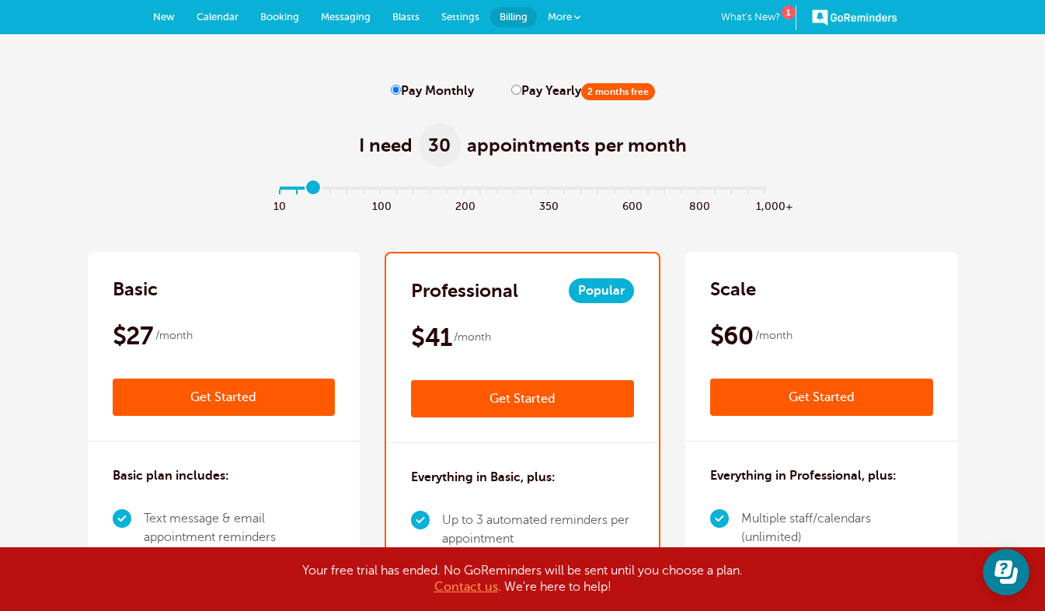
click at [314, 190] on input "range" at bounding box center [522, 191] width 503 height 3
click at [495, 392] on link "Get Started" at bounding box center [522, 398] width 223 height 37
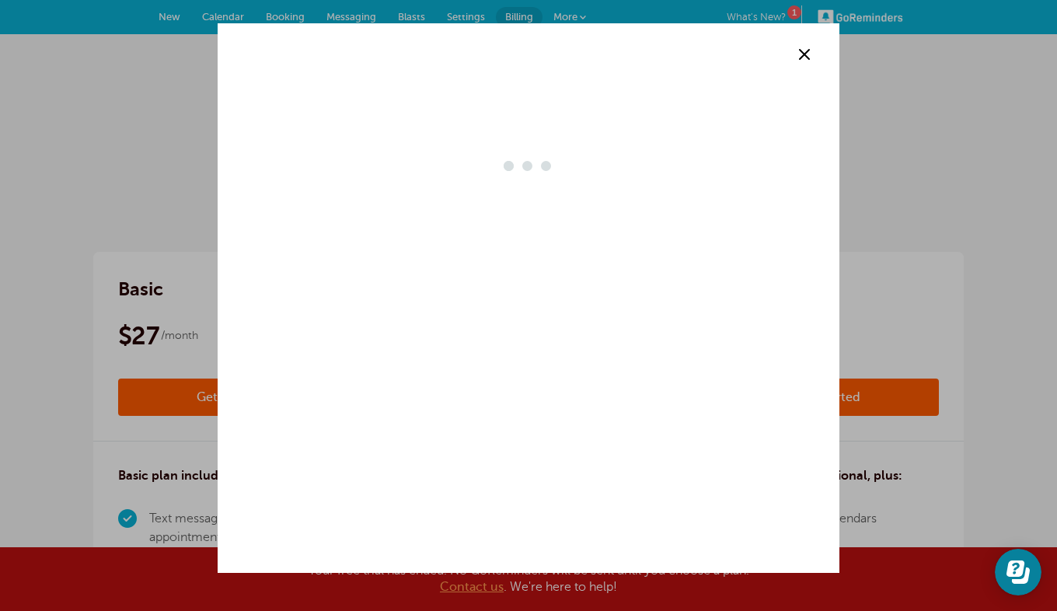
click at [495, 392] on div at bounding box center [529, 297] width 622 height 549
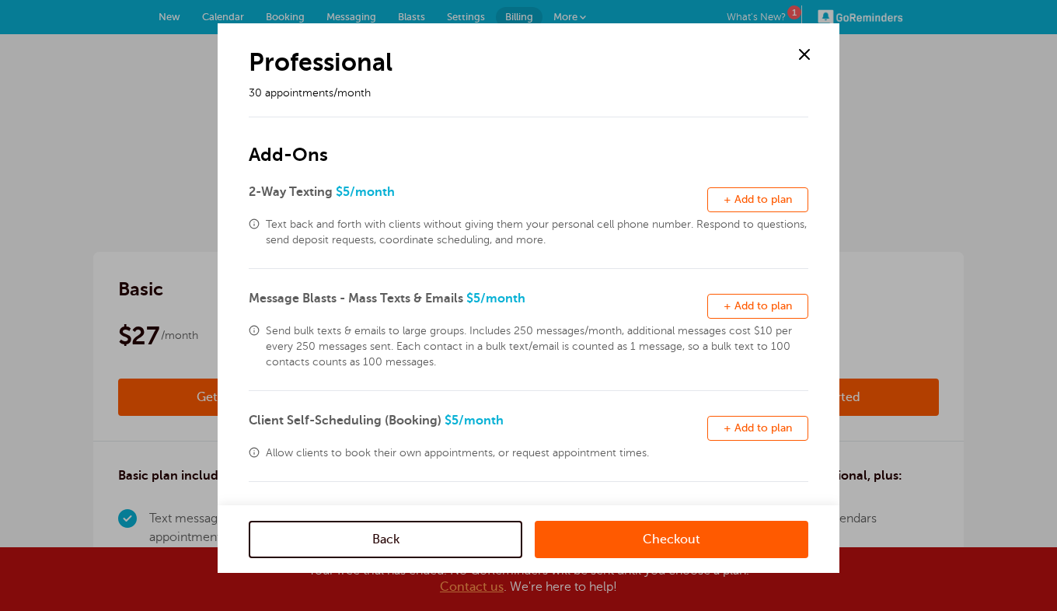
click at [746, 431] on span "+ Add to plan" at bounding box center [757, 428] width 68 height 12
click at [688, 559] on div "Checkout" at bounding box center [672, 538] width 274 height 68
click at [693, 545] on link "Checkout" at bounding box center [672, 538] width 274 height 37
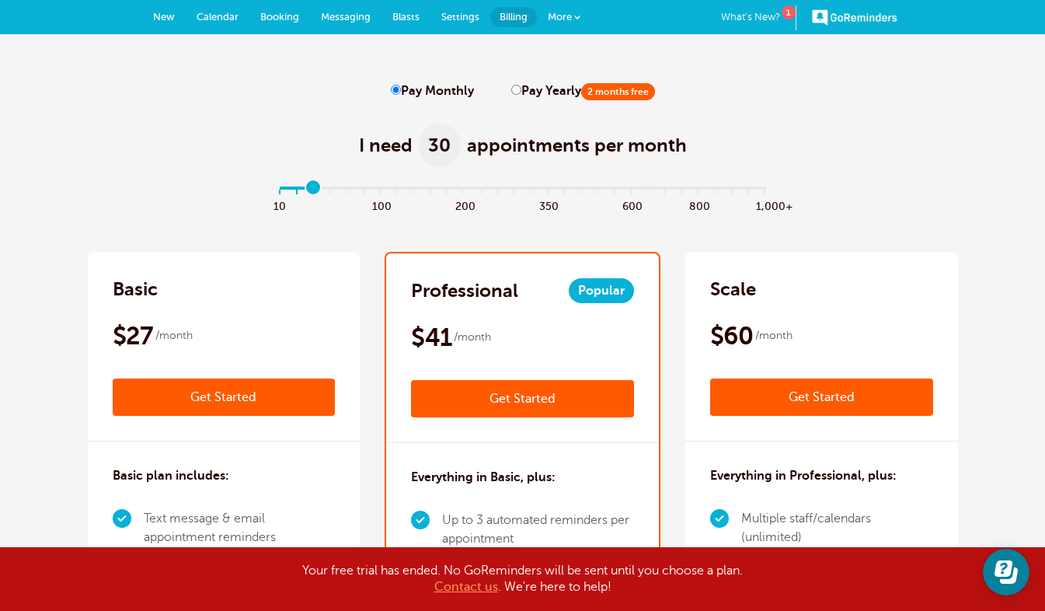
click at [540, 400] on link "Get Started" at bounding box center [522, 398] width 223 height 37
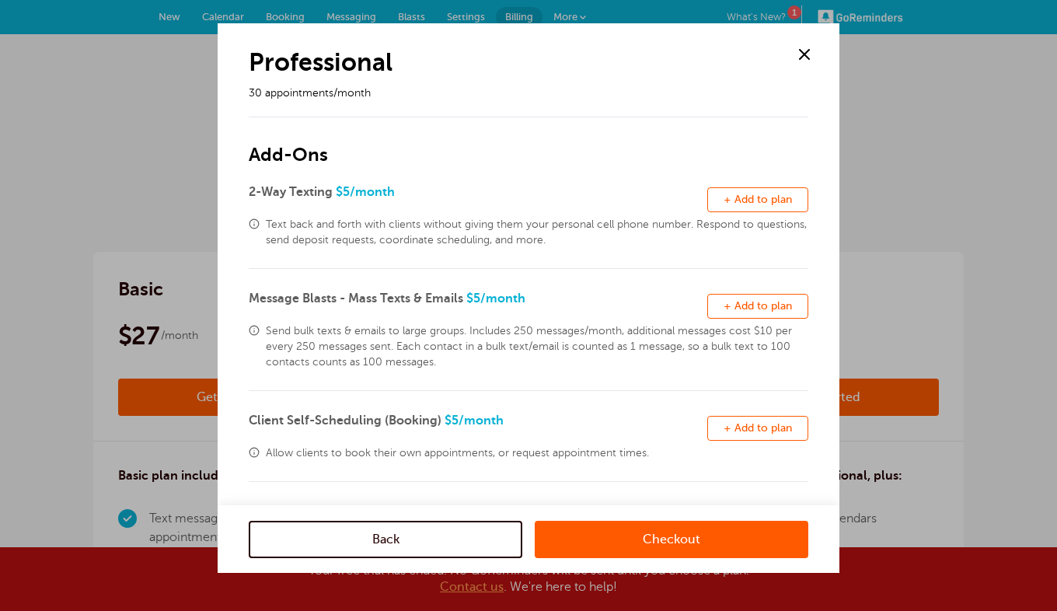
click at [760, 427] on span "+ Add to plan" at bounding box center [757, 428] width 68 height 12
click at [655, 542] on link "Checkout" at bounding box center [672, 538] width 274 height 37
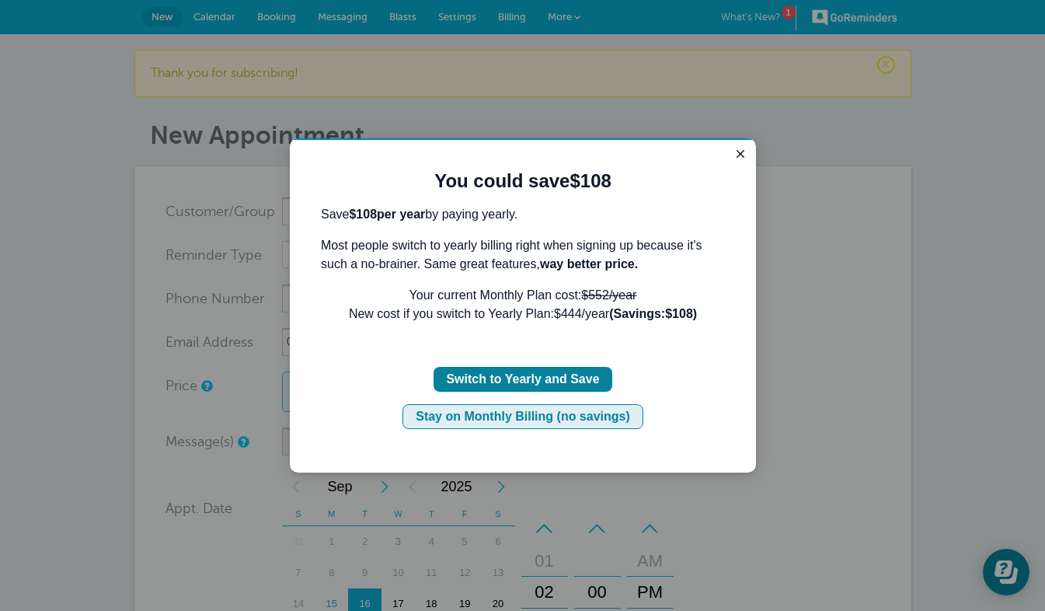
click at [560, 427] on button "Stay on Monthly Billing (no savings)" at bounding box center [523, 416] width 241 height 25
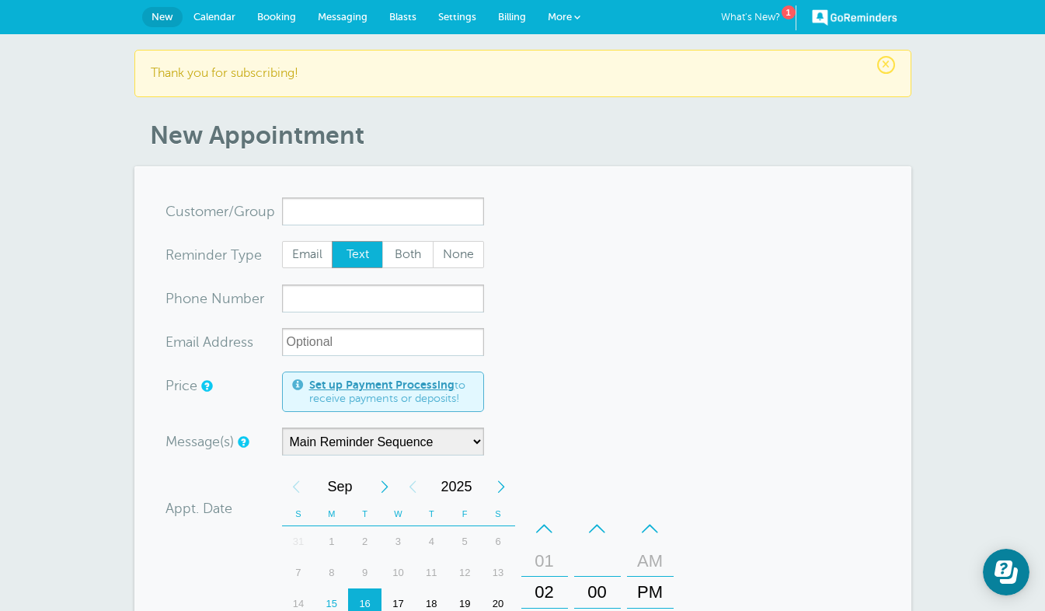
click at [360, 19] on span "Messaging" at bounding box center [343, 17] width 50 height 12
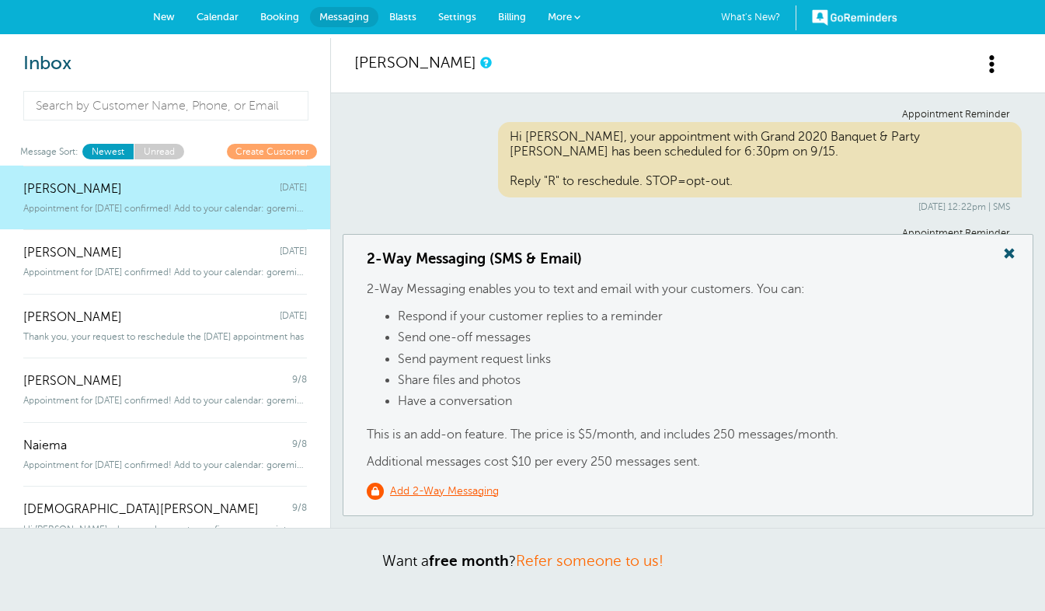
scroll to position [263, 0]
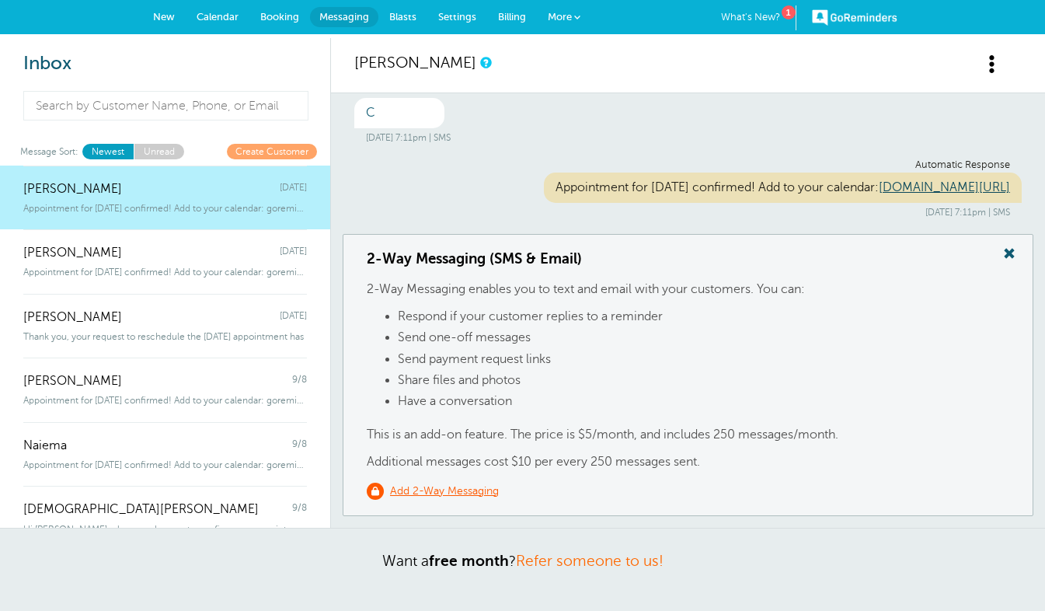
click at [464, 18] on span "Settings" at bounding box center [457, 17] width 38 height 12
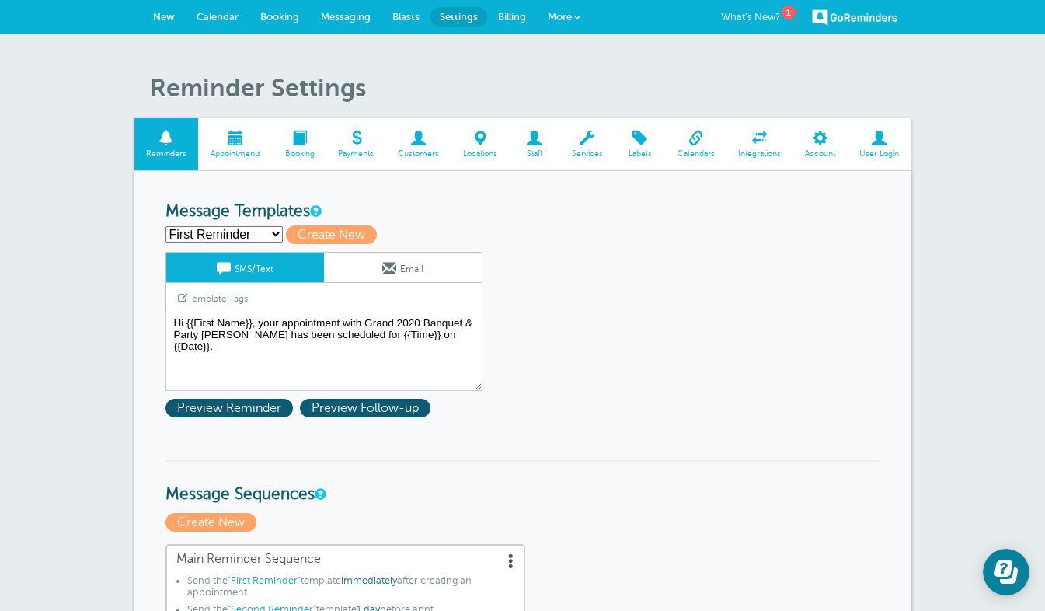
click at [347, 16] on span "Messaging" at bounding box center [346, 17] width 50 height 12
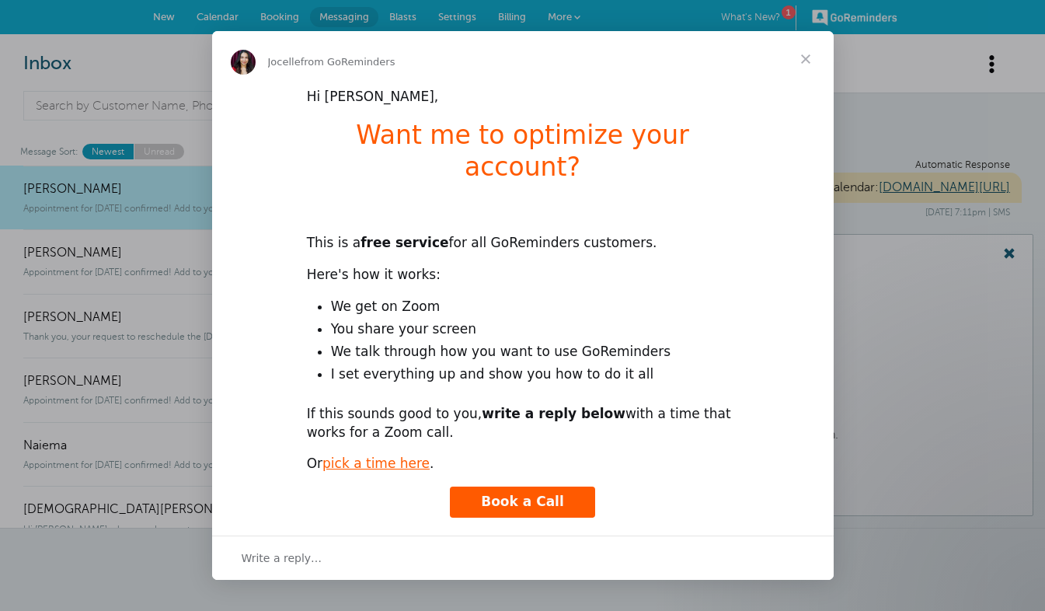
click at [810, 68] on span "Close" at bounding box center [806, 59] width 56 height 56
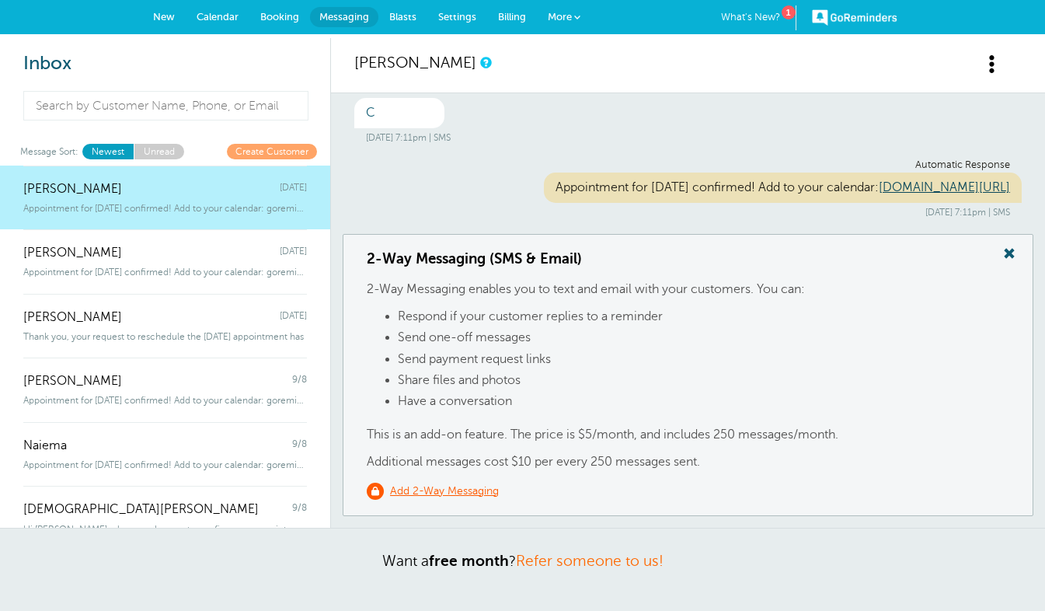
click at [1002, 253] on span at bounding box center [1009, 253] width 31 height 20
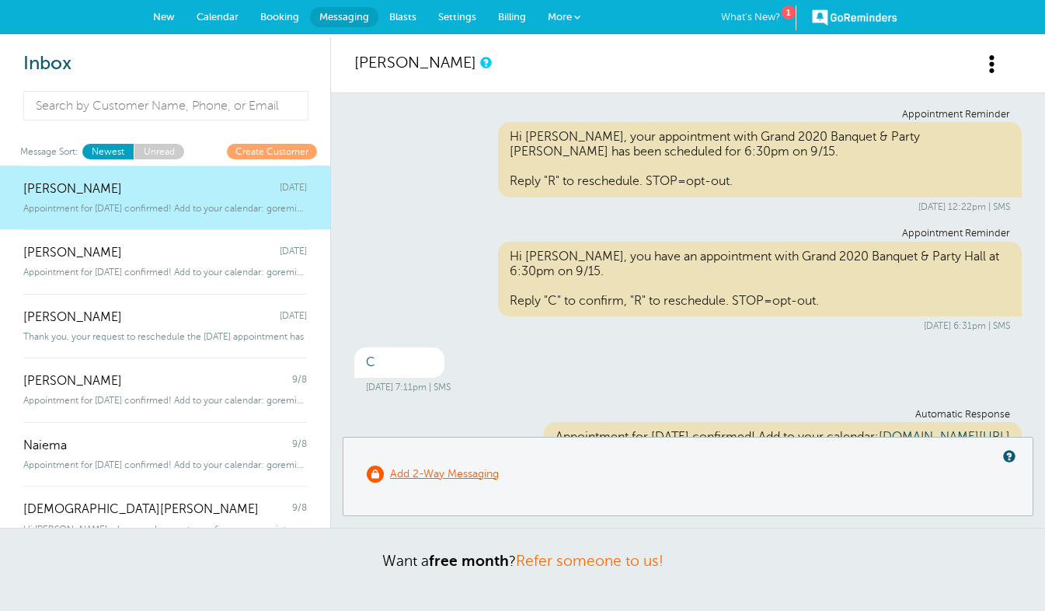
click at [289, 20] on span "Booking" at bounding box center [279, 17] width 39 height 12
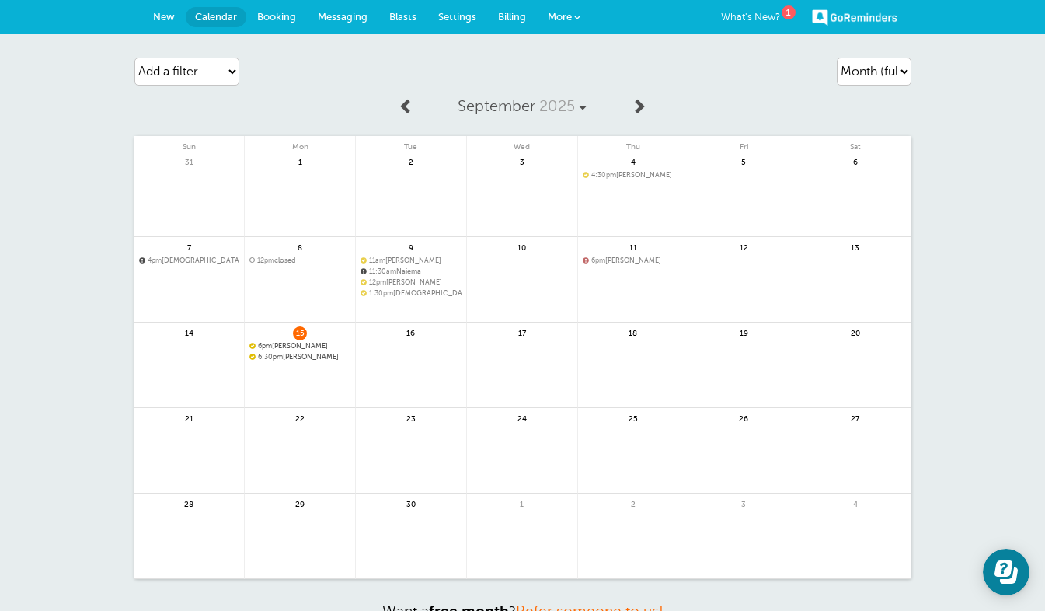
click at [317, 386] on link at bounding box center [300, 398] width 110 height 68
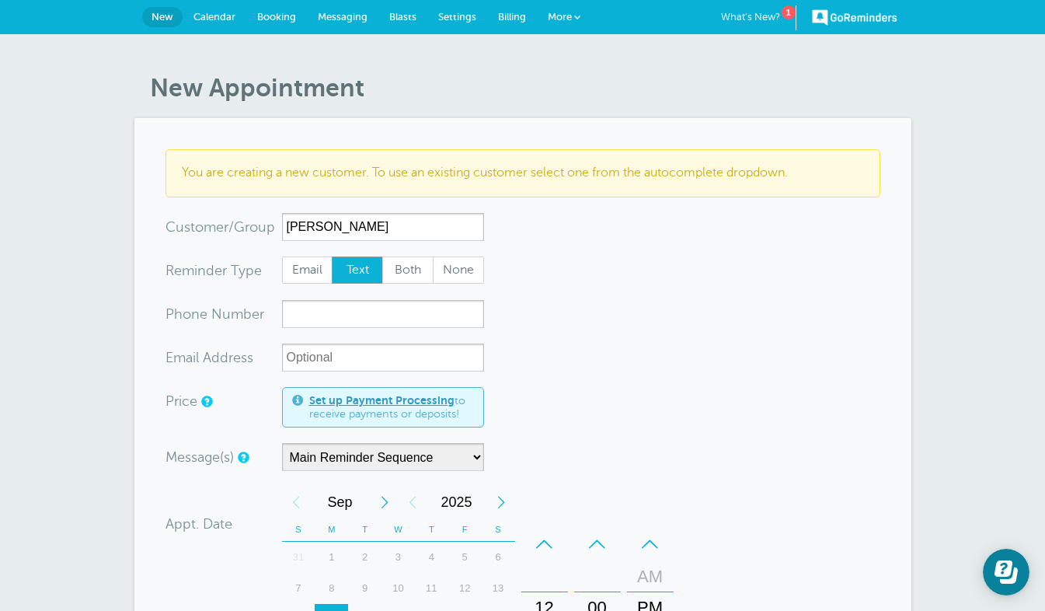
type input "[PERSON_NAME]"
click at [336, 325] on input "xxx-no-autofill" at bounding box center [383, 314] width 202 height 28
type input "6462875956"
click at [365, 350] on input "xx-no-autofill" at bounding box center [383, 357] width 202 height 28
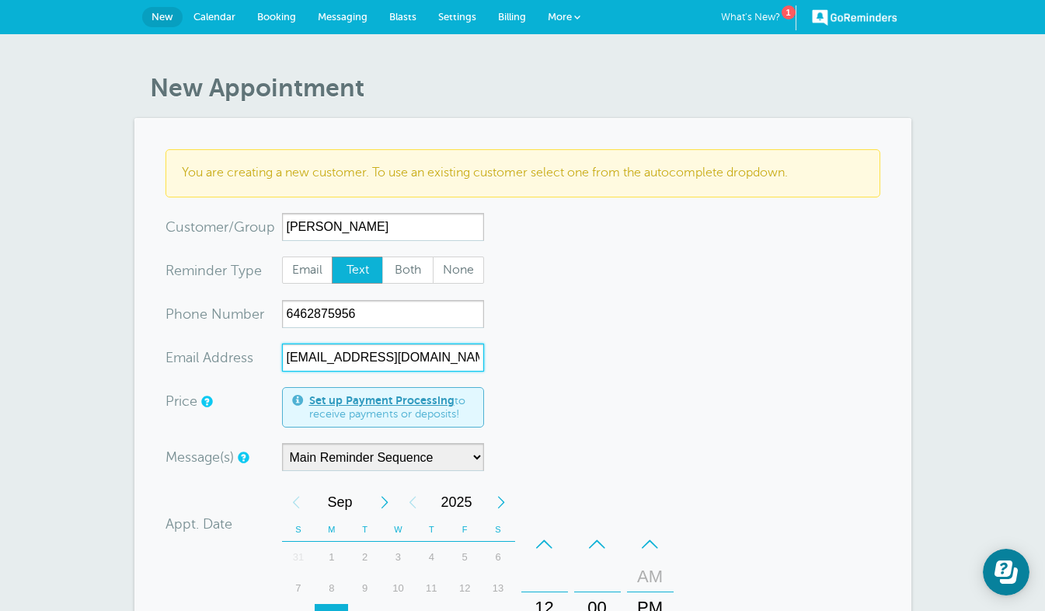
type input "[EMAIL_ADDRESS][DOMAIN_NAME]"
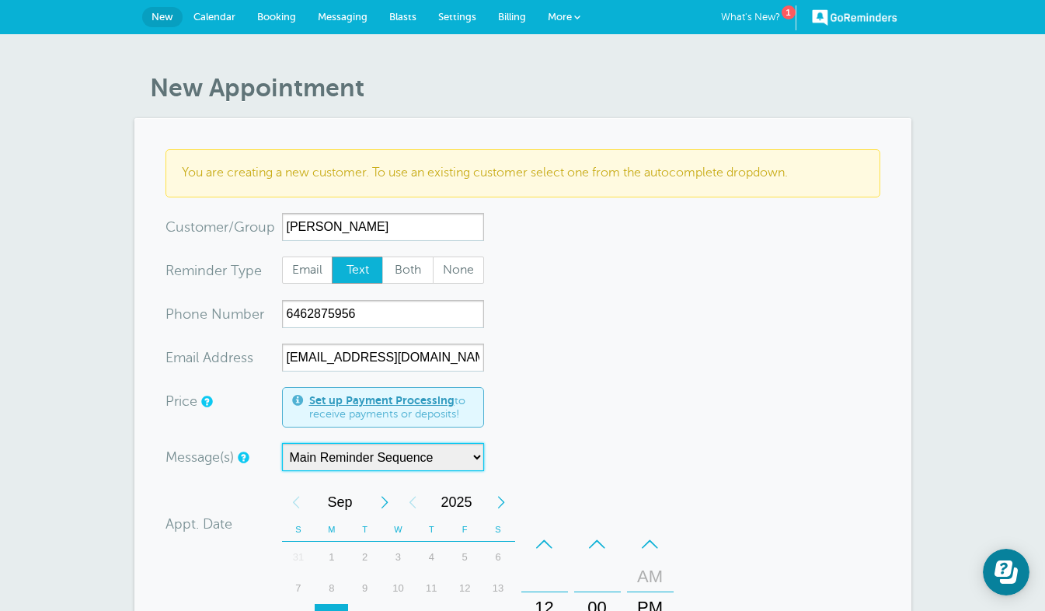
click at [472, 454] on select "Main Reminder Sequence" at bounding box center [383, 457] width 202 height 28
click at [737, 356] on form "You are creating a new customer. To use an existing customer select one from th…" at bounding box center [523, 564] width 715 height 831
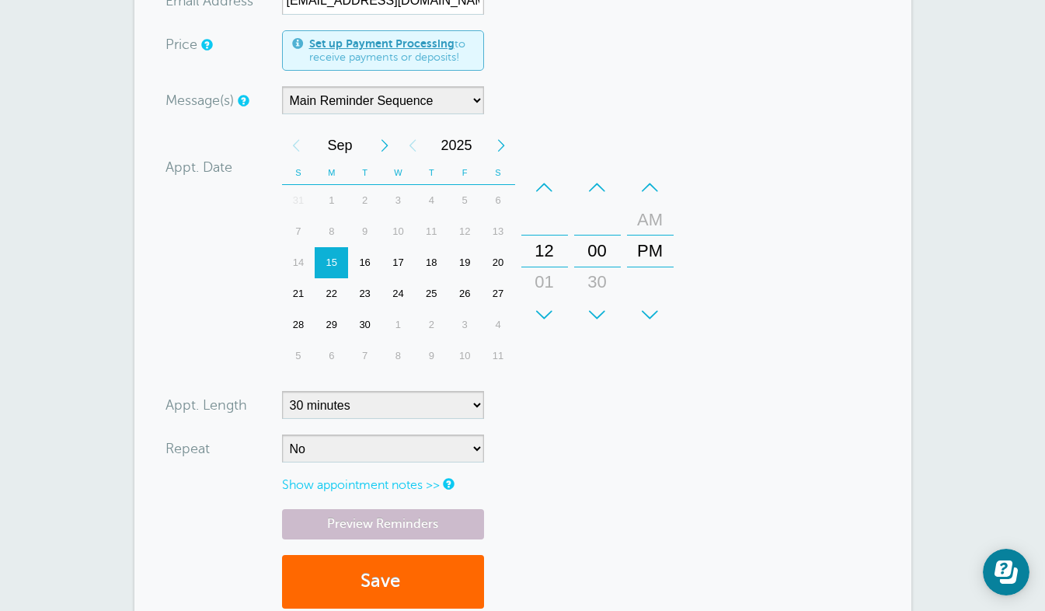
scroll to position [406, 0]
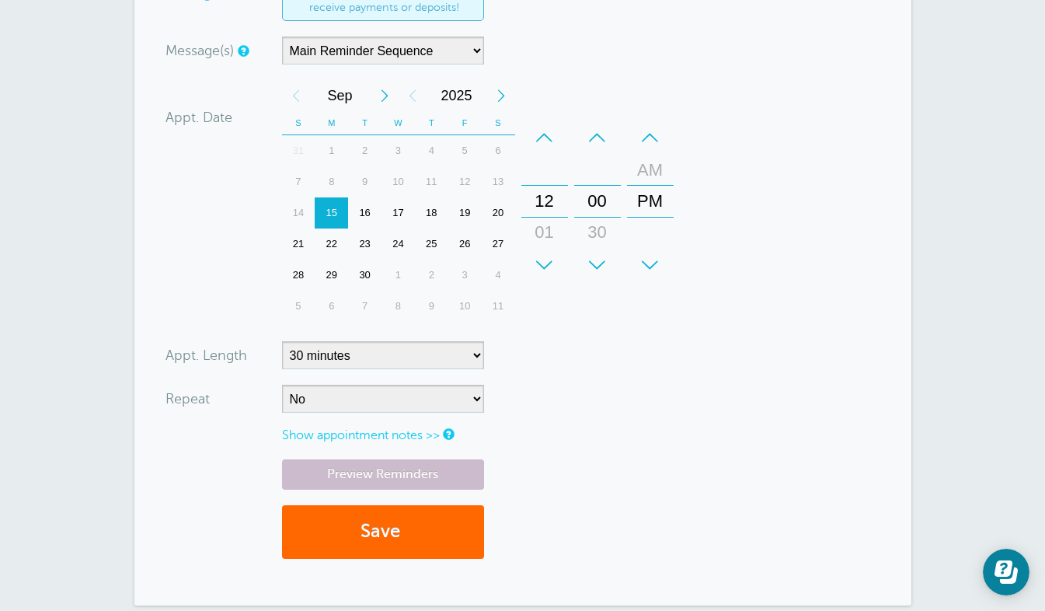
click at [548, 253] on div "+" at bounding box center [544, 264] width 47 height 31
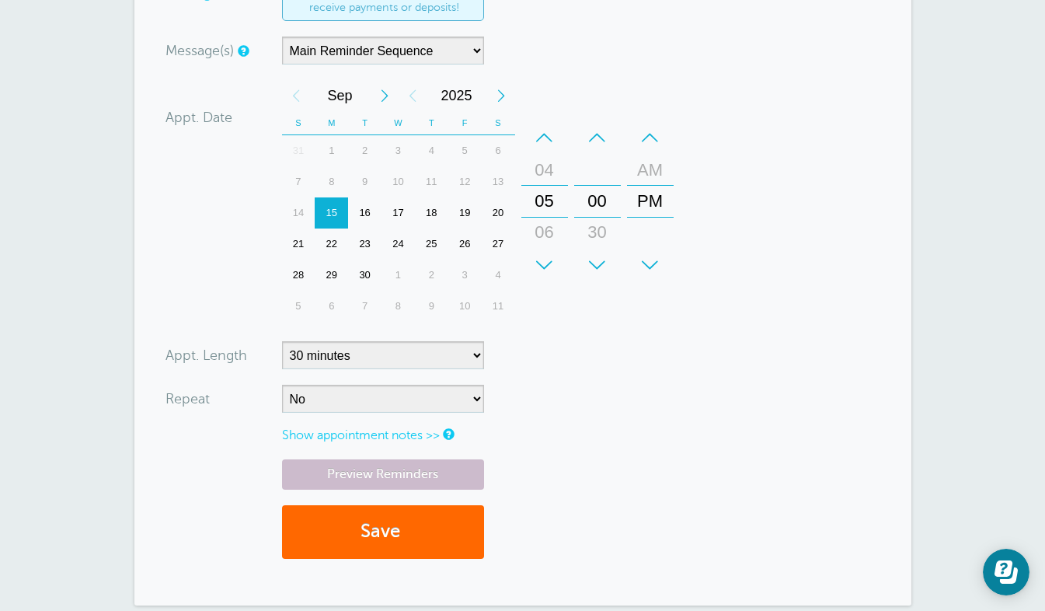
click at [398, 441] on link "Show appointment notes >>" at bounding box center [361, 435] width 158 height 14
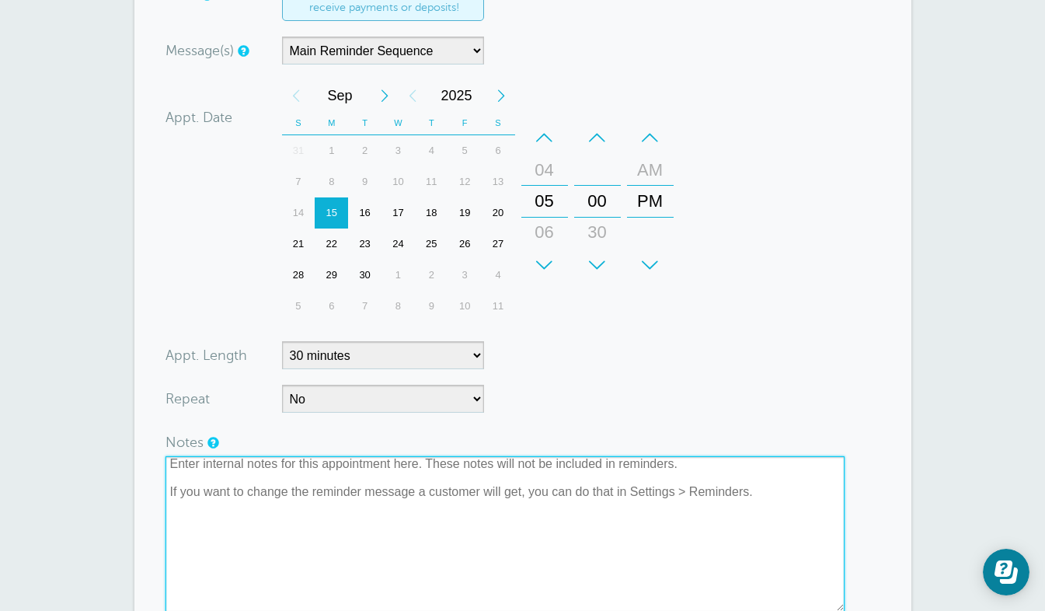
click at [387, 462] on textarea at bounding box center [505, 533] width 679 height 155
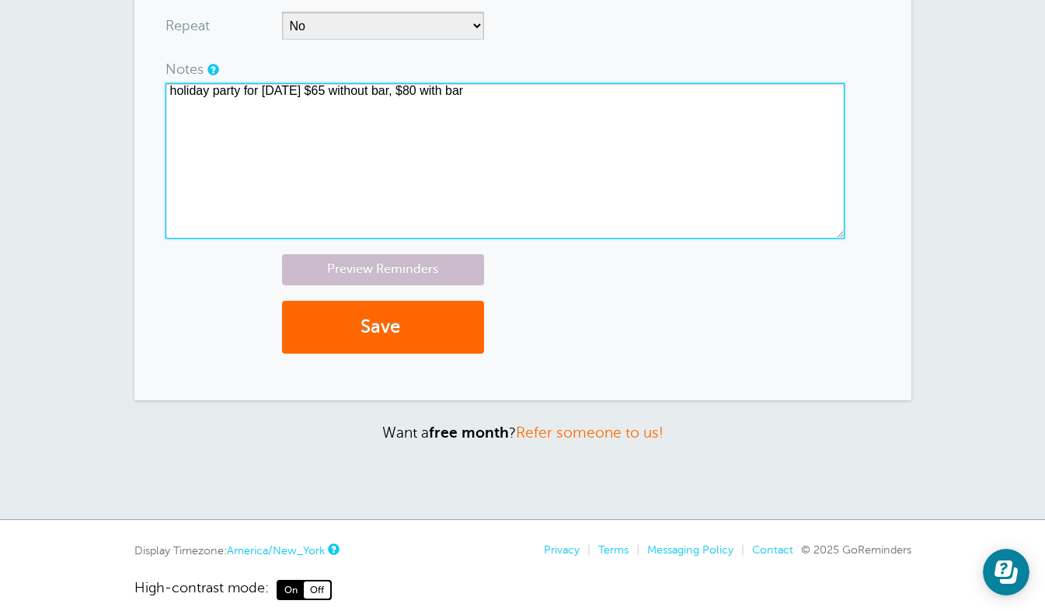
scroll to position [781, 0]
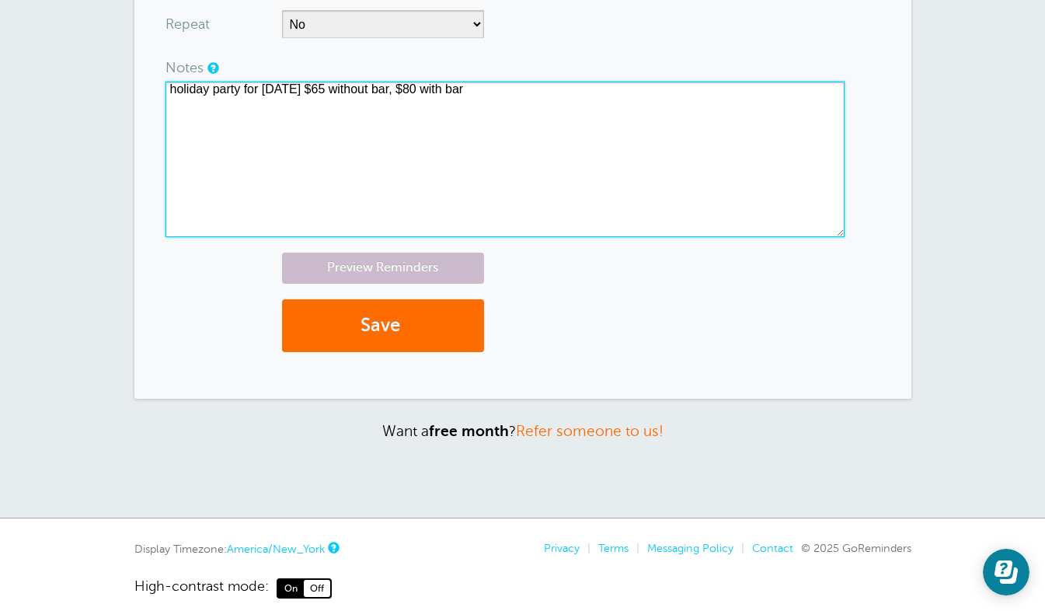
type textarea "holiday party for fri 12.12.25 $65 without bar, $80 with bar"
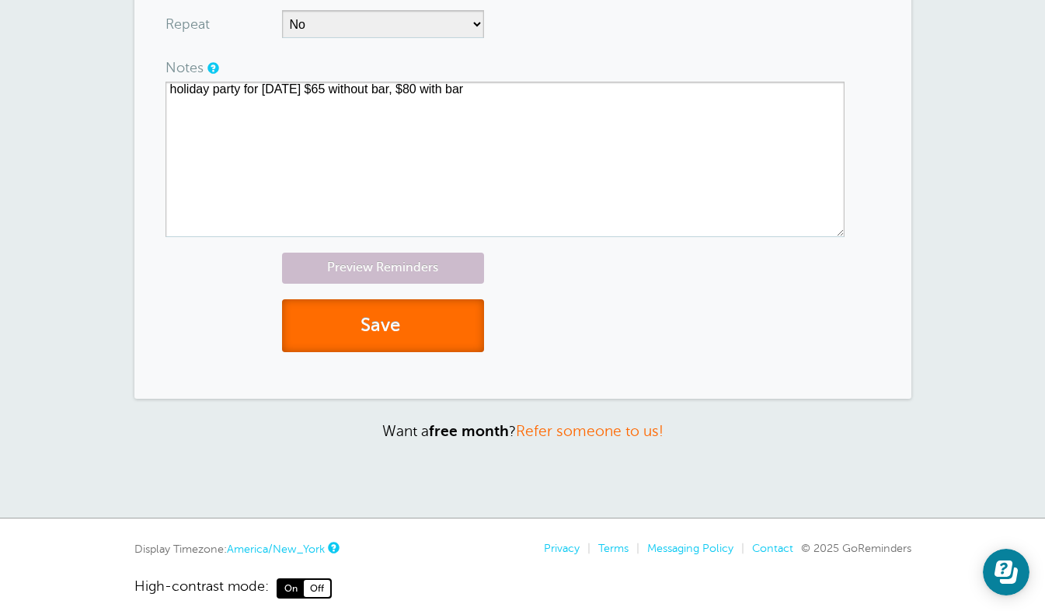
click at [388, 328] on button "Save" at bounding box center [383, 326] width 202 height 54
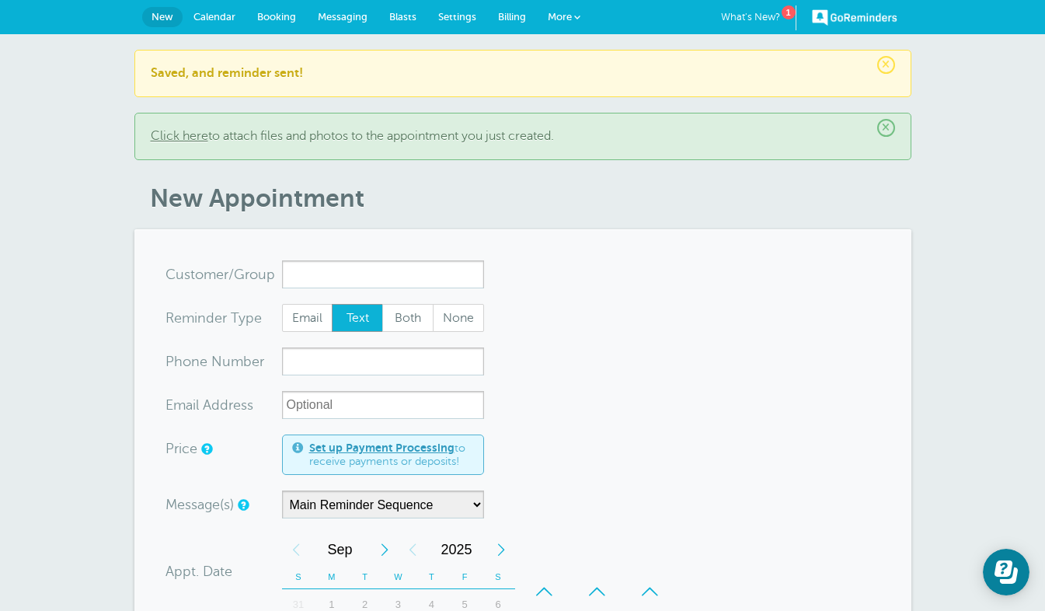
click at [229, 17] on span "Calendar" at bounding box center [214, 17] width 42 height 12
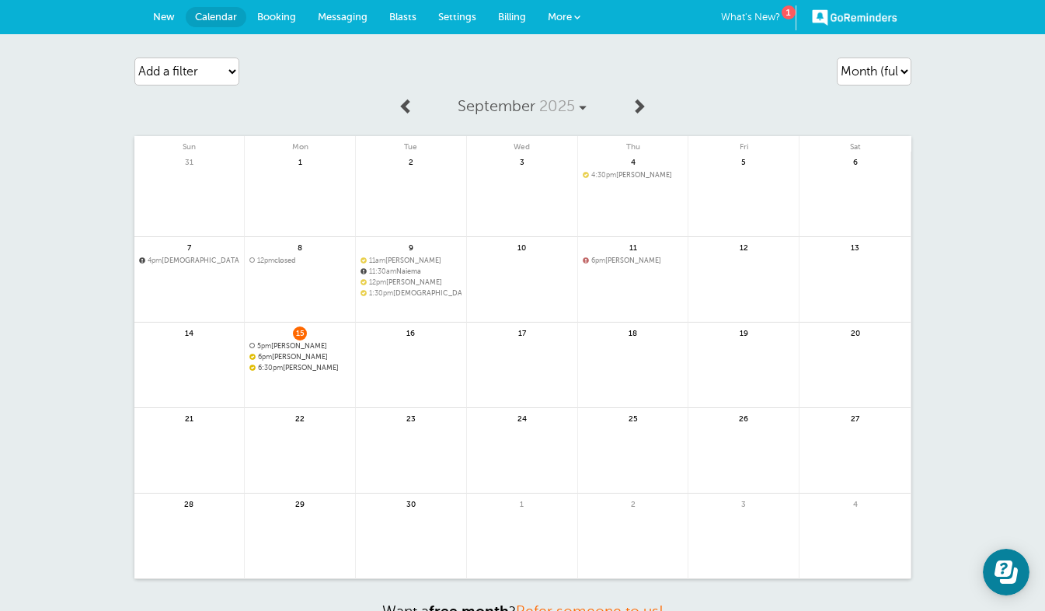
click at [333, 367] on span "6:30pm [PERSON_NAME]" at bounding box center [299, 368] width 101 height 9
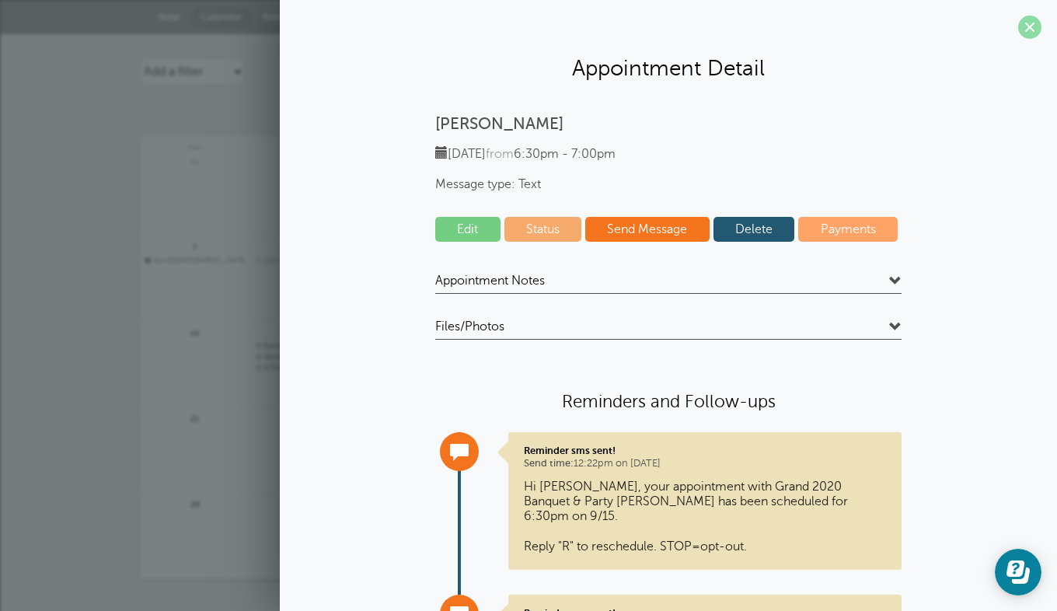
click at [1018, 20] on span at bounding box center [1029, 27] width 23 height 23
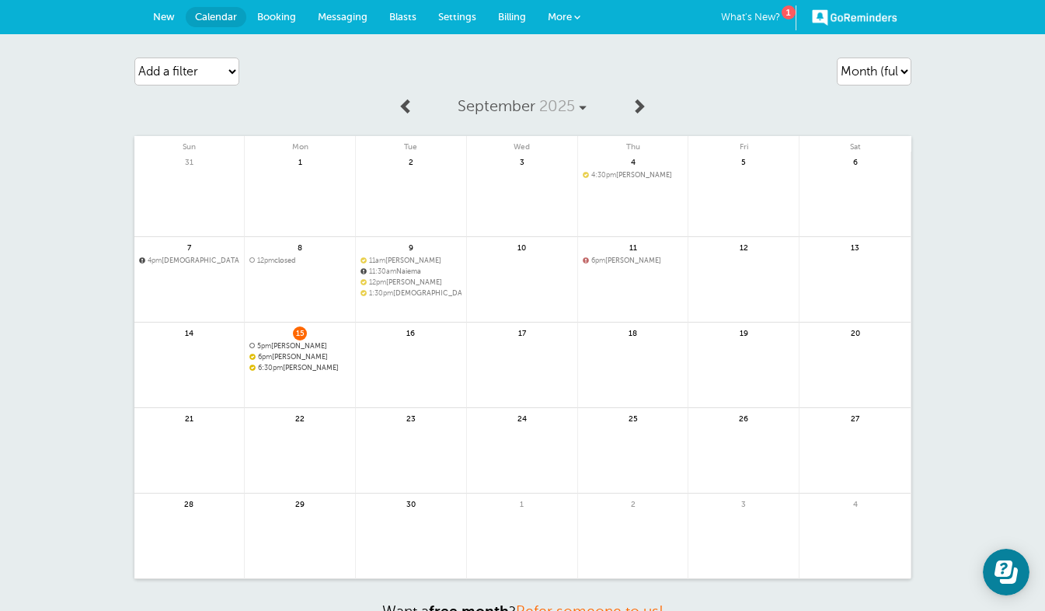
click at [220, 445] on link at bounding box center [189, 460] width 110 height 68
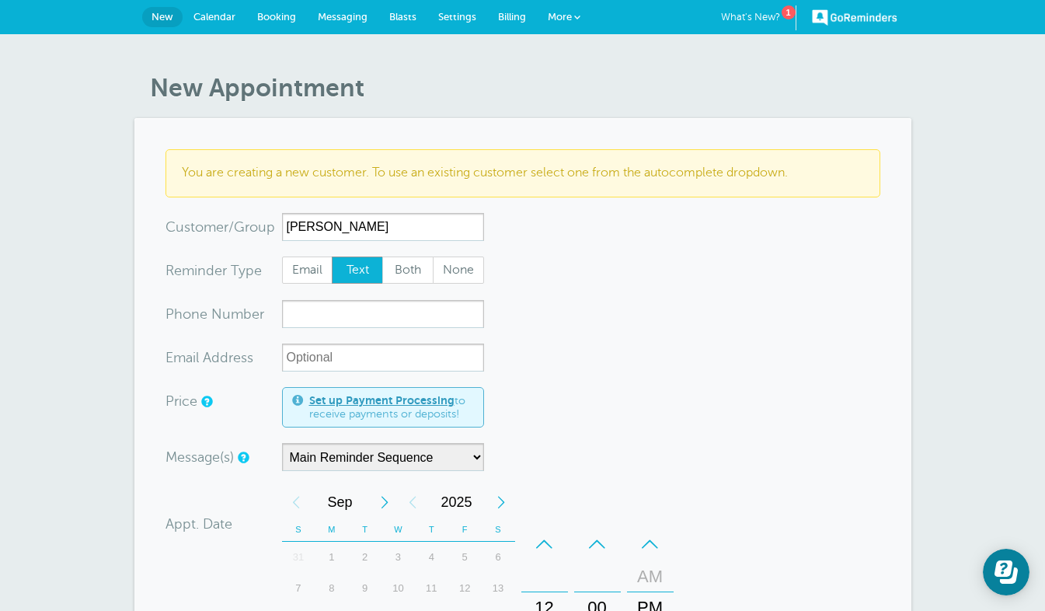
type input "Alma"
click at [341, 307] on input "xxx-no-autofill" at bounding box center [383, 314] width 202 height 28
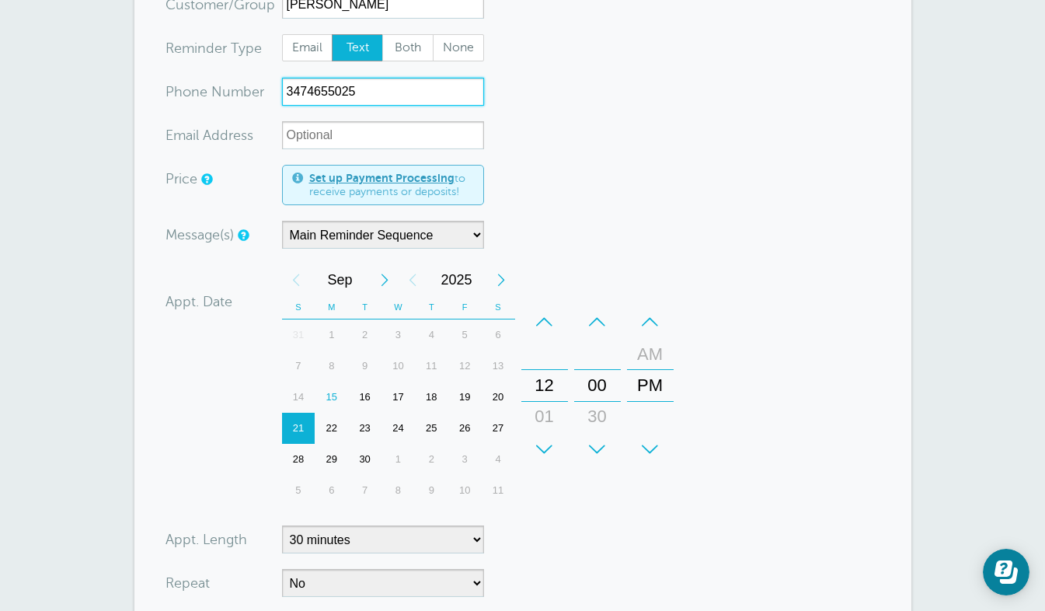
scroll to position [287, 0]
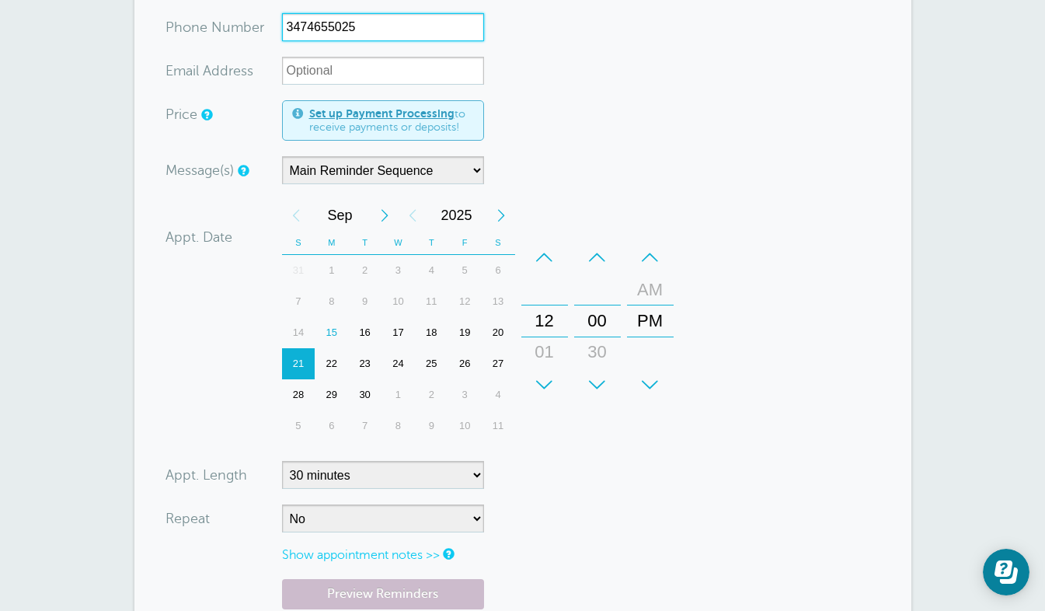
click at [555, 380] on div "+" at bounding box center [544, 384] width 47 height 31
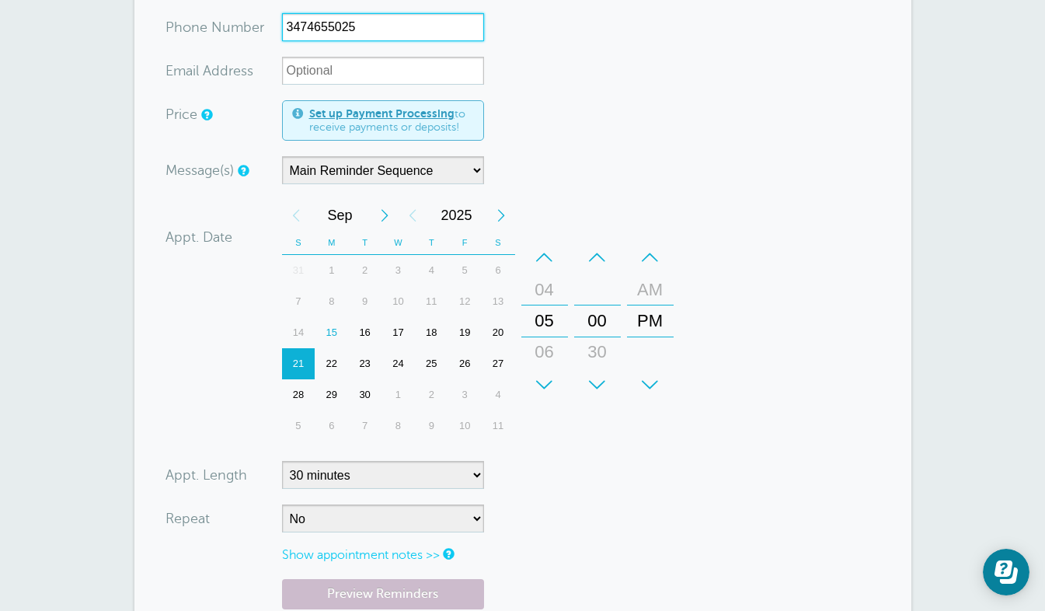
click at [555, 380] on div "+" at bounding box center [544, 384] width 47 height 31
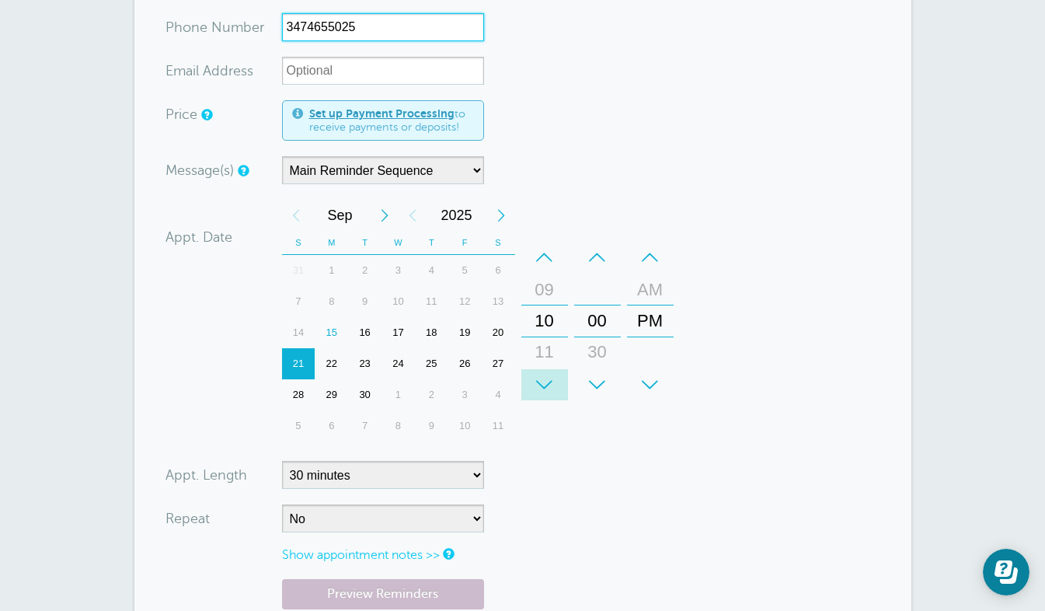
click at [555, 380] on div "+" at bounding box center [544, 384] width 47 height 31
click at [655, 278] on div "AM" at bounding box center [650, 289] width 37 height 31
type input "3474655025"
click at [376, 553] on link "Show appointment notes >>" at bounding box center [361, 555] width 158 height 14
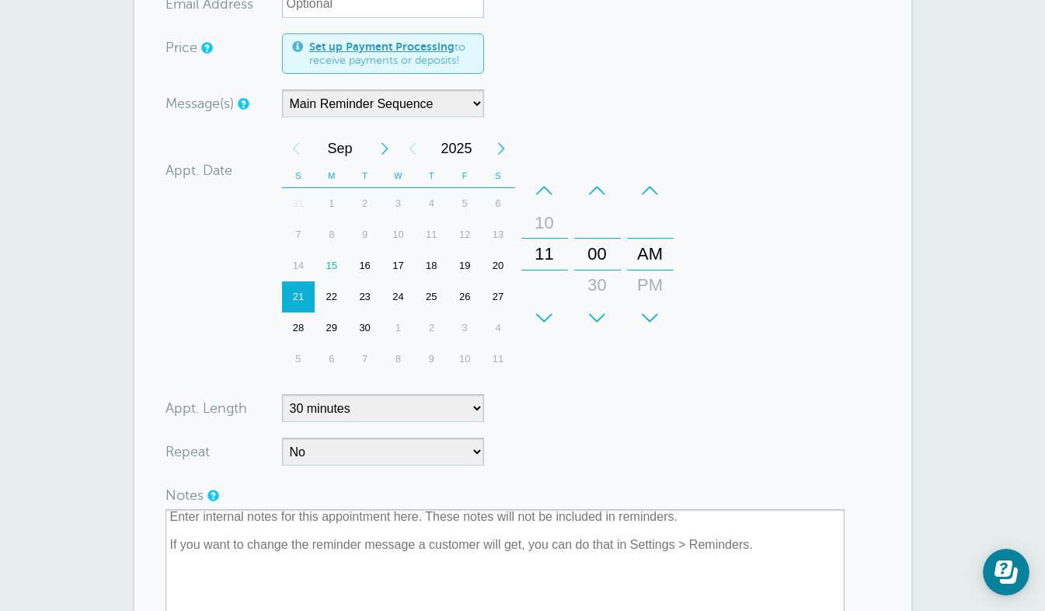
scroll to position [372, 0]
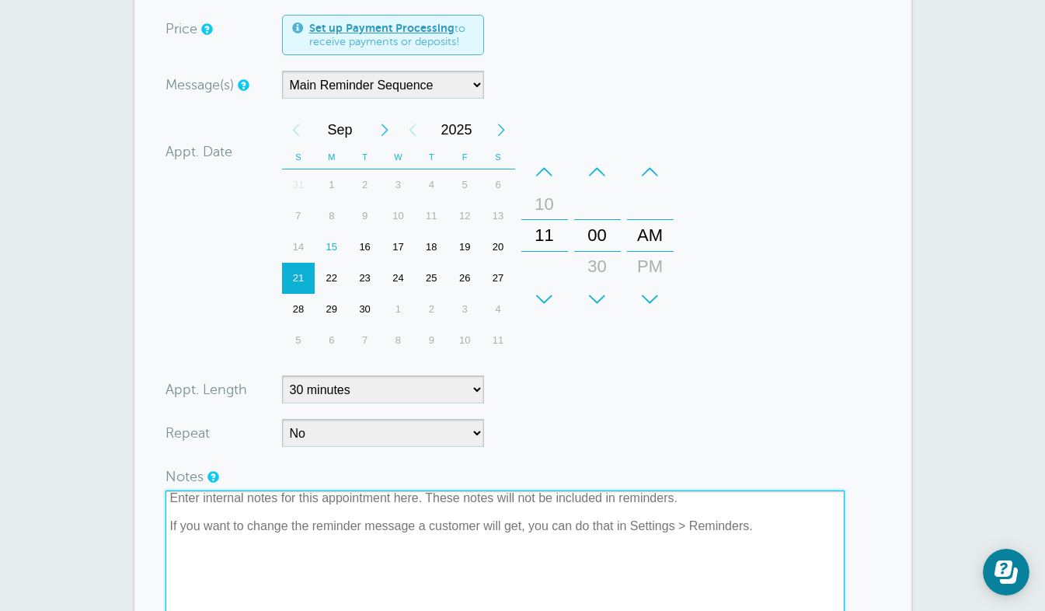
click at [429, 552] on textarea at bounding box center [505, 567] width 679 height 155
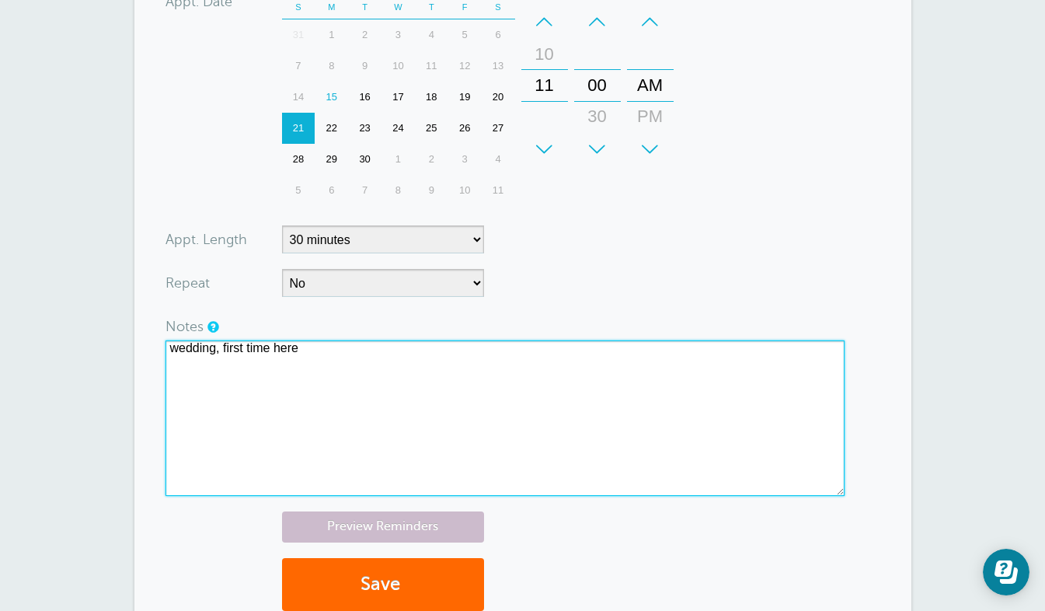
scroll to position [700, 0]
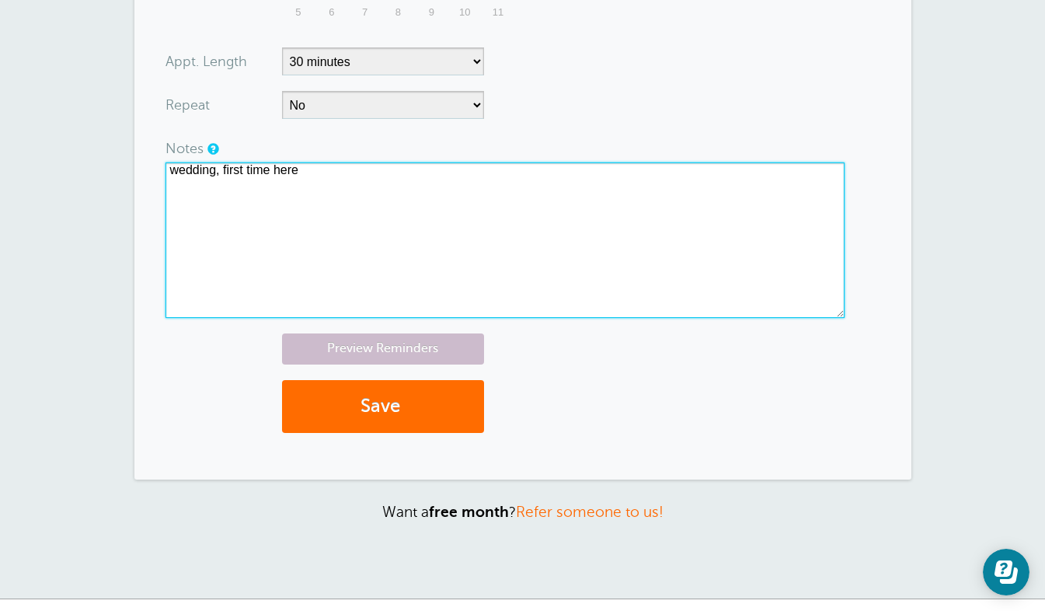
type textarea "wedding, first time here"
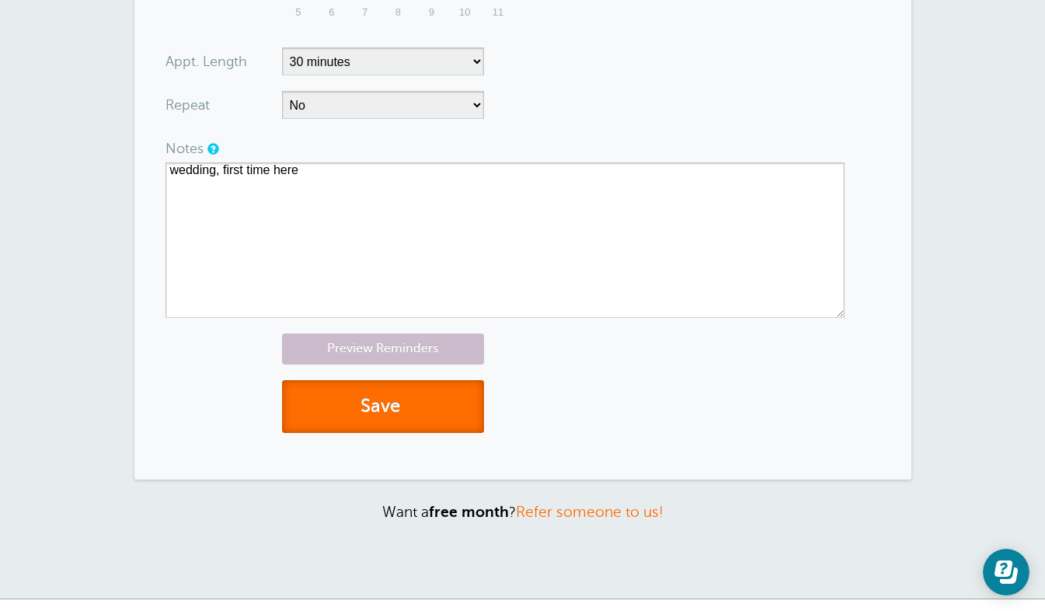
click at [378, 409] on button "Save" at bounding box center [383, 407] width 202 height 54
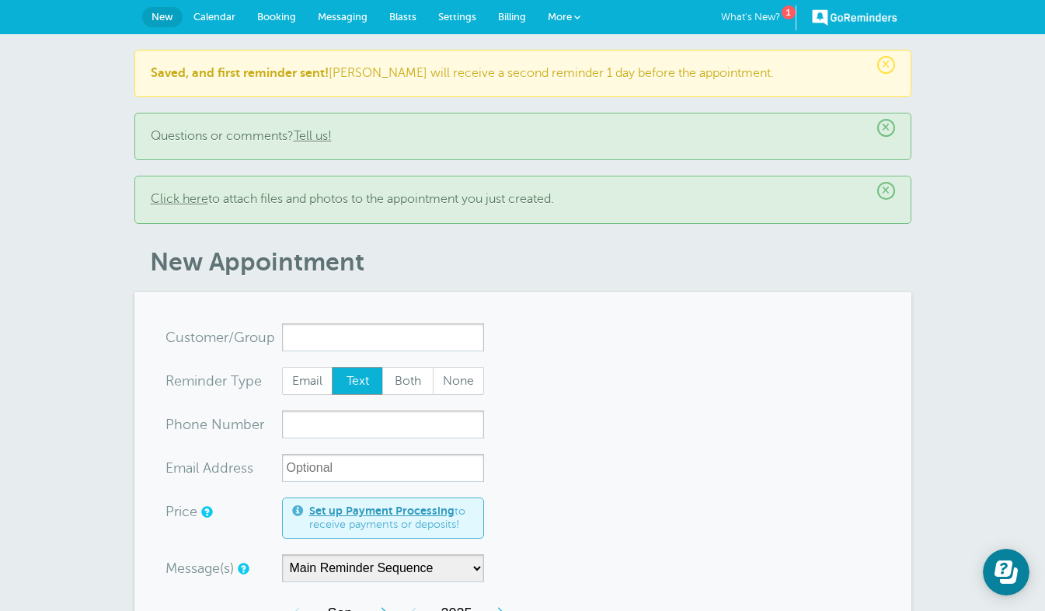
click at [328, 16] on span "Messaging" at bounding box center [343, 17] width 50 height 12
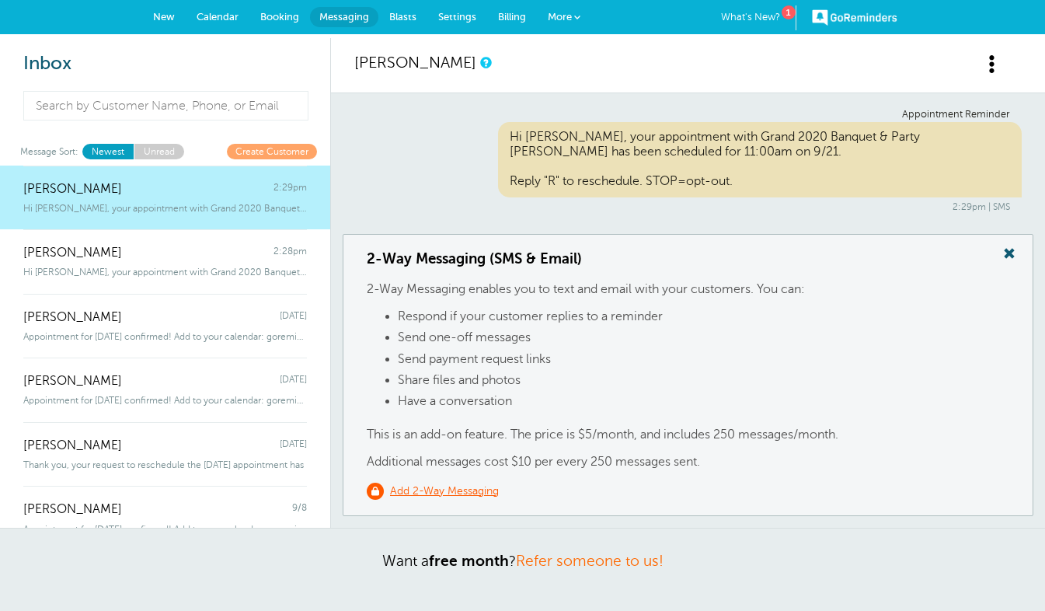
click at [1013, 243] on span at bounding box center [1009, 253] width 31 height 20
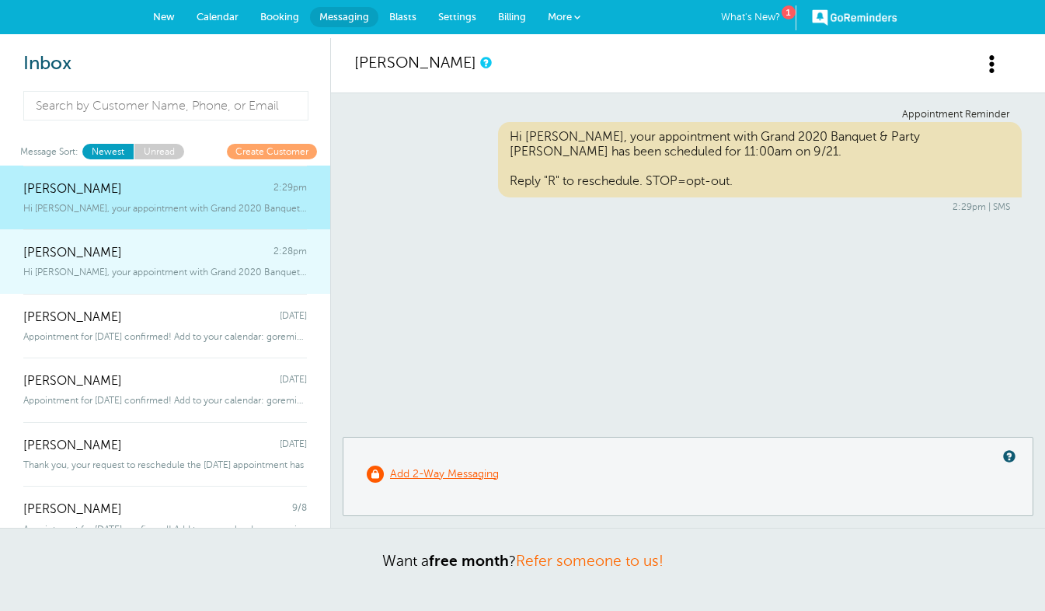
click at [256, 248] on div "[PERSON_NAME] 2:28pm" at bounding box center [165, 244] width 284 height 31
